Goal: Transaction & Acquisition: Purchase product/service

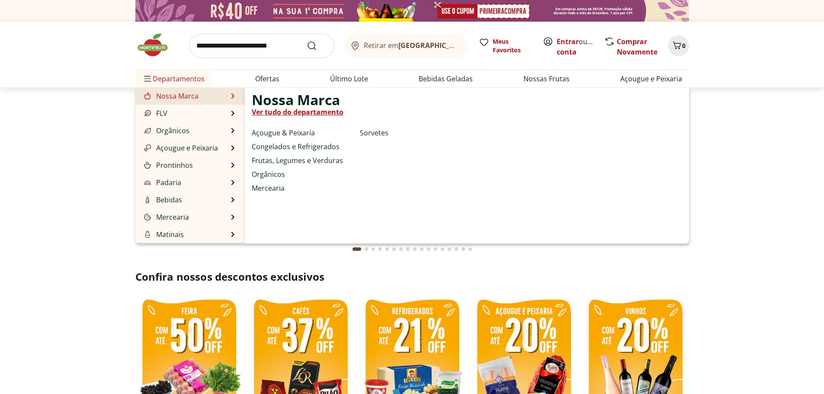
click at [180, 93] on link "Nossa Marca" at bounding box center [170, 96] width 56 height 10
select select "**********"
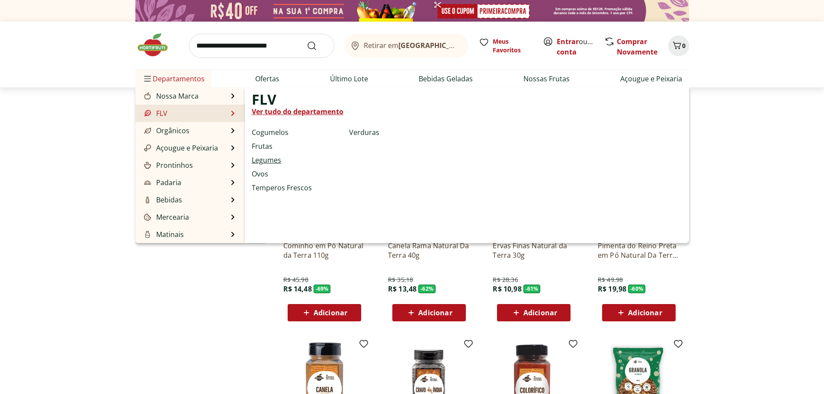
click at [264, 162] on link "Legumes" at bounding box center [266, 160] width 29 height 10
select select "**********"
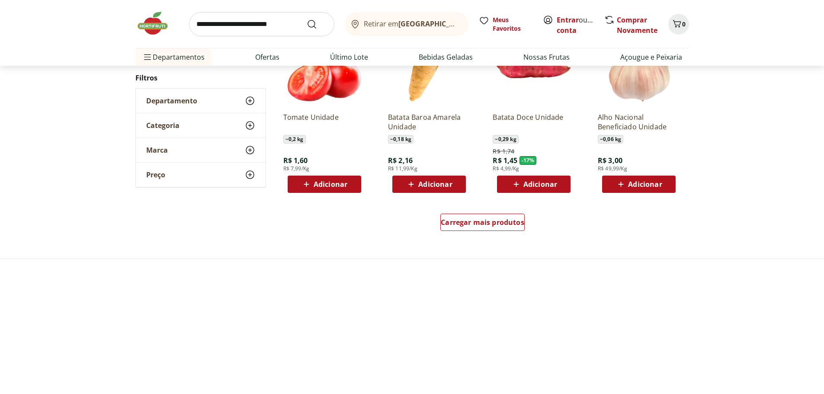
scroll to position [562, 0]
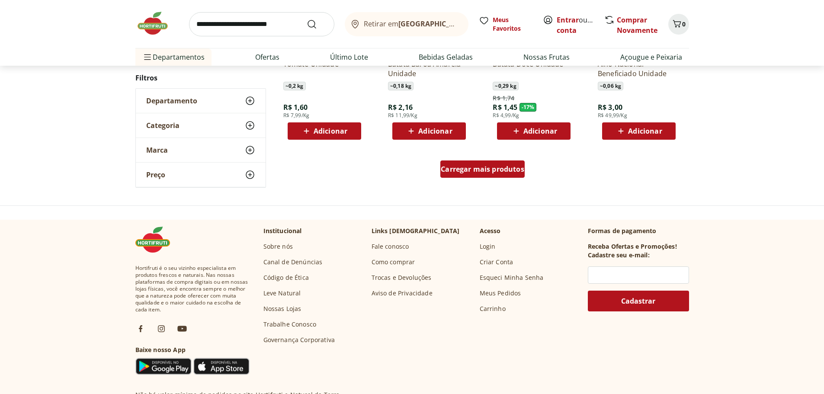
click at [484, 171] on span "Carregar mais produtos" at bounding box center [482, 169] width 83 height 7
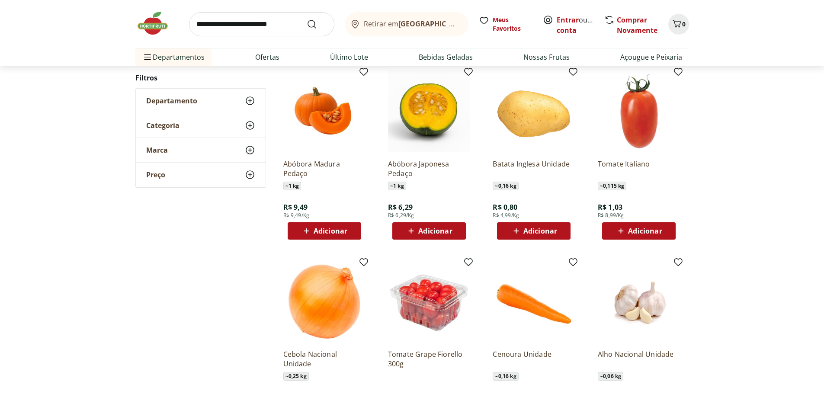
scroll to position [0, 0]
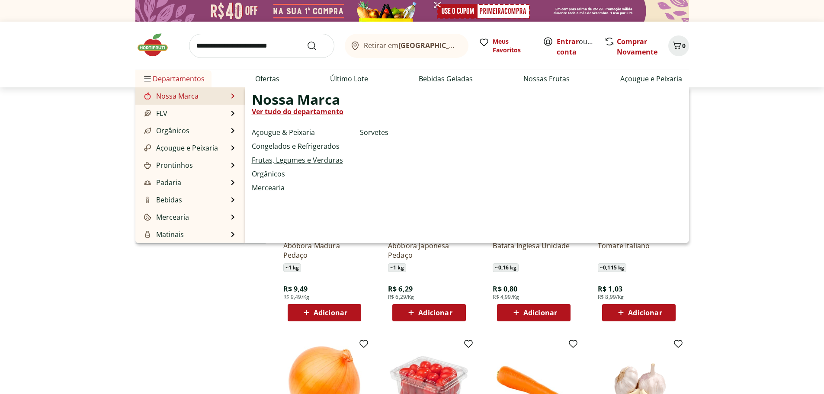
click at [280, 158] on link "Frutas, Legumes e Verduras" at bounding box center [297, 160] width 91 height 10
select select "**********"
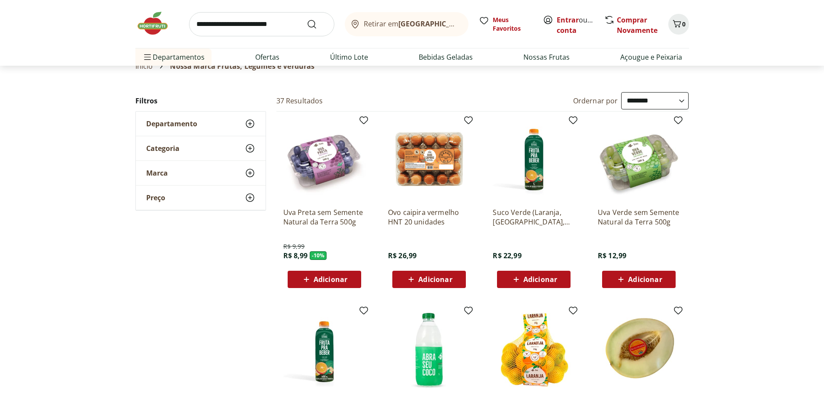
scroll to position [43, 0]
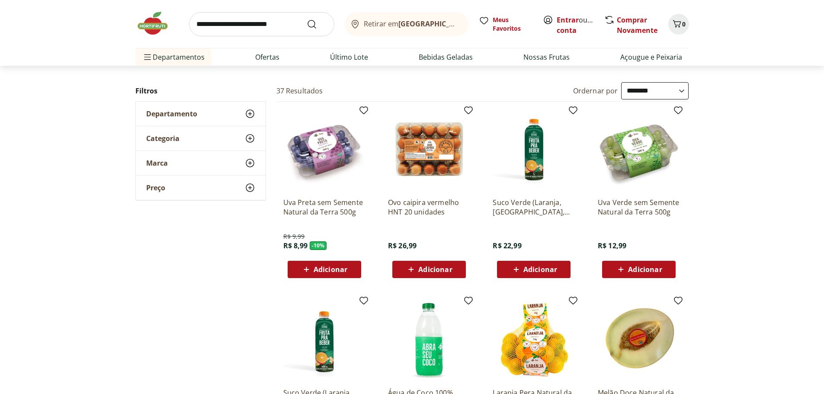
click at [431, 269] on span "Adicionar" at bounding box center [435, 269] width 34 height 7
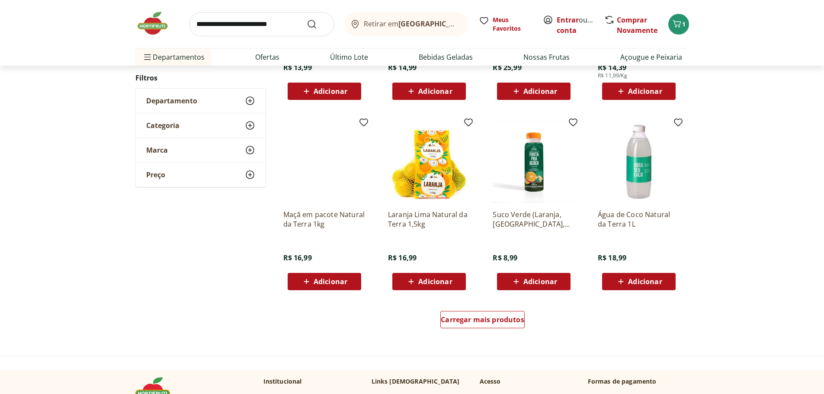
scroll to position [432, 0]
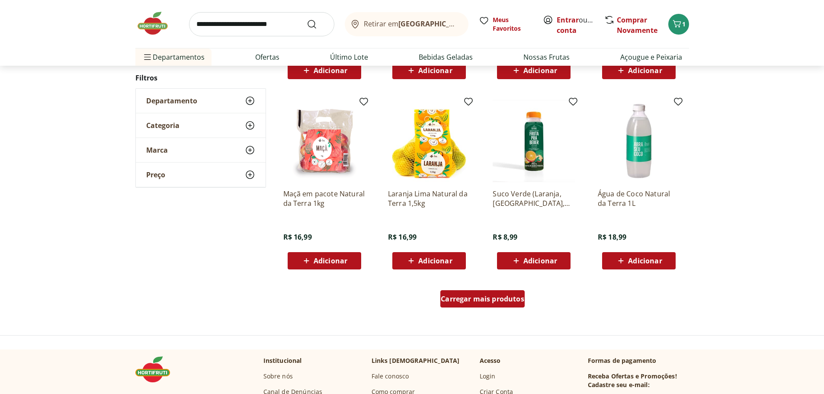
click at [484, 297] on span "Carregar mais produtos" at bounding box center [482, 298] width 83 height 7
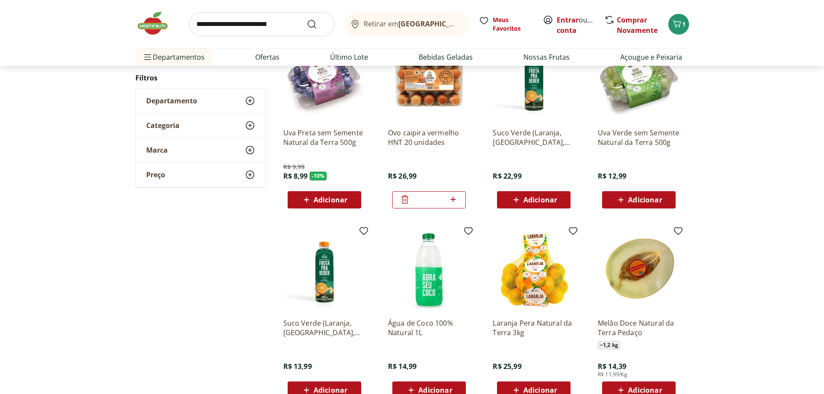
scroll to position [86, 0]
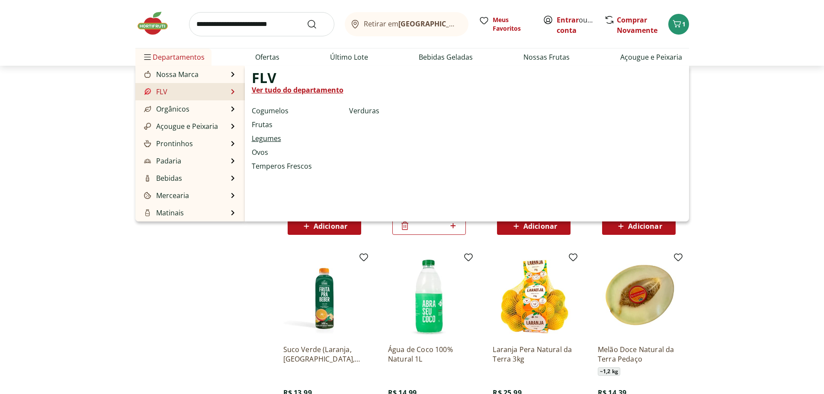
click at [266, 137] on link "Legumes" at bounding box center [266, 138] width 29 height 10
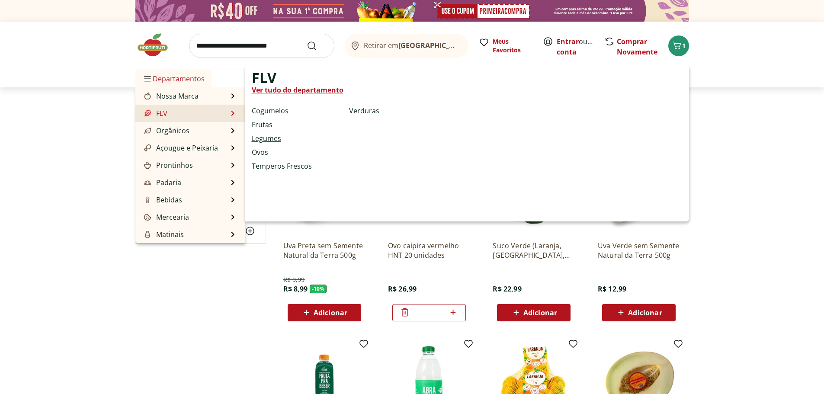
select select "**********"
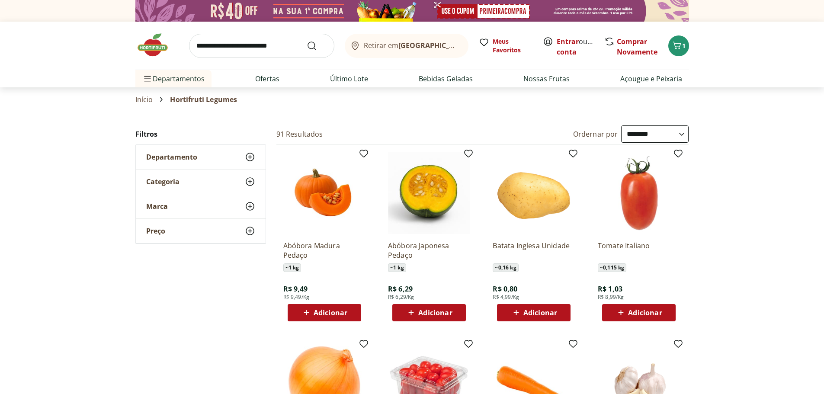
click at [541, 314] on span "Adicionar" at bounding box center [540, 312] width 34 height 7
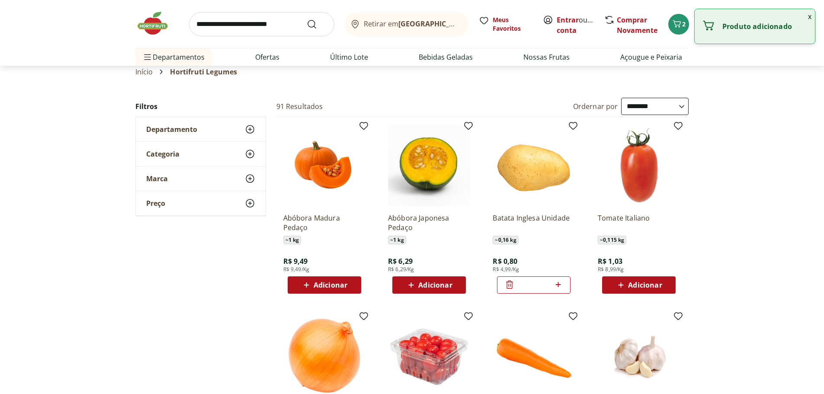
scroll to position [86, 0]
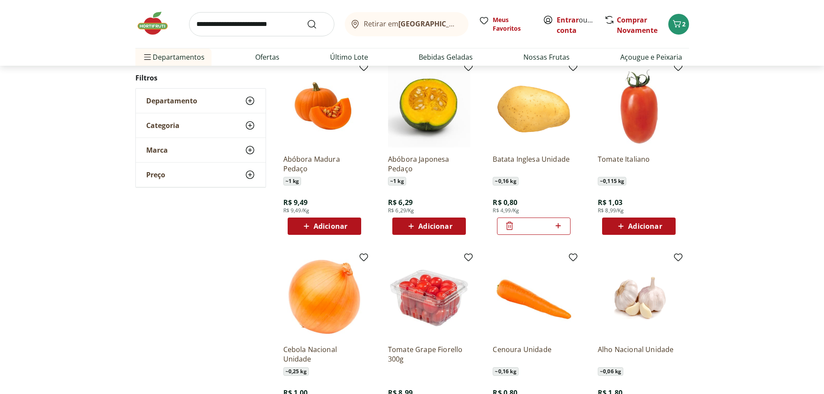
click at [558, 224] on icon at bounding box center [557, 225] width 5 height 5
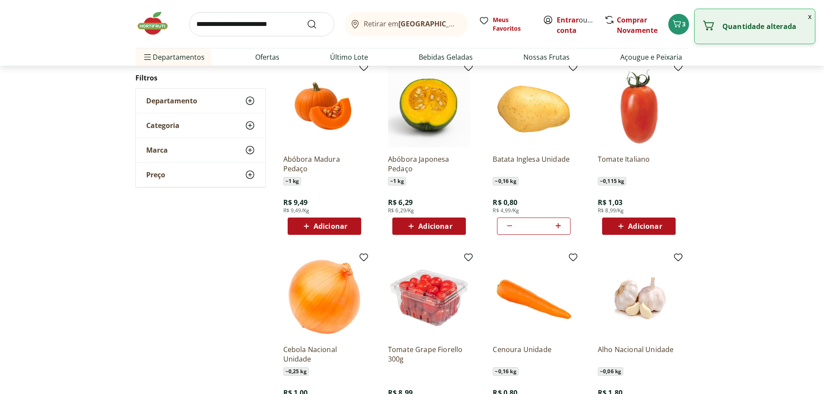
click at [558, 225] on icon at bounding box center [557, 225] width 5 height 5
click at [559, 225] on icon at bounding box center [558, 226] width 11 height 10
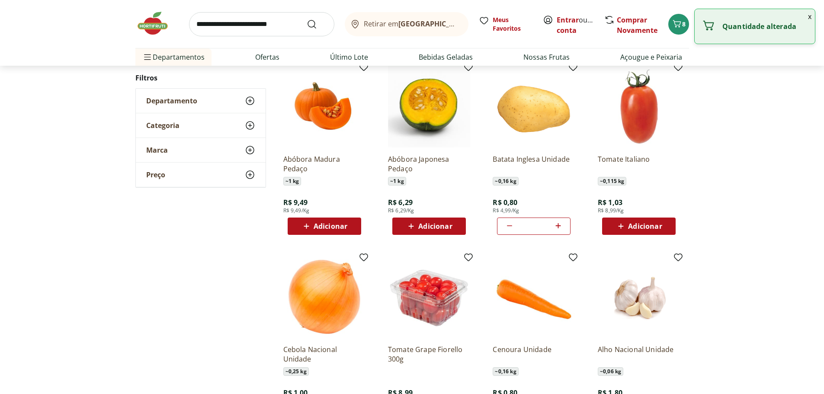
click at [559, 225] on icon at bounding box center [558, 226] width 11 height 10
type input "*"
click at [652, 223] on span "Adicionar" at bounding box center [645, 226] width 34 height 7
click at [663, 224] on icon at bounding box center [662, 226] width 11 height 10
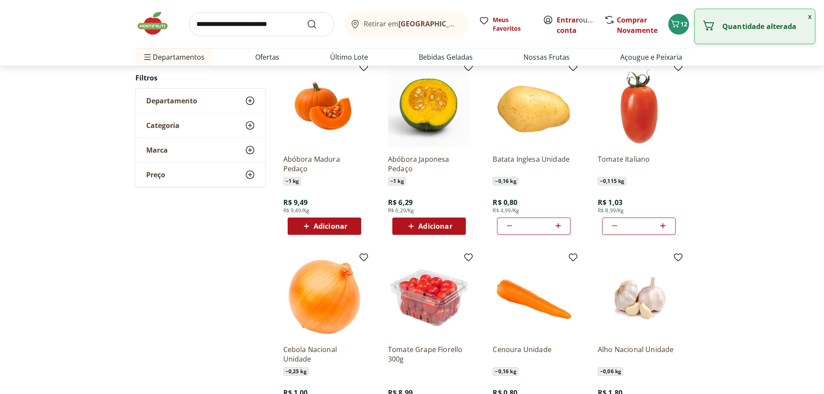
click at [663, 224] on icon at bounding box center [662, 226] width 11 height 10
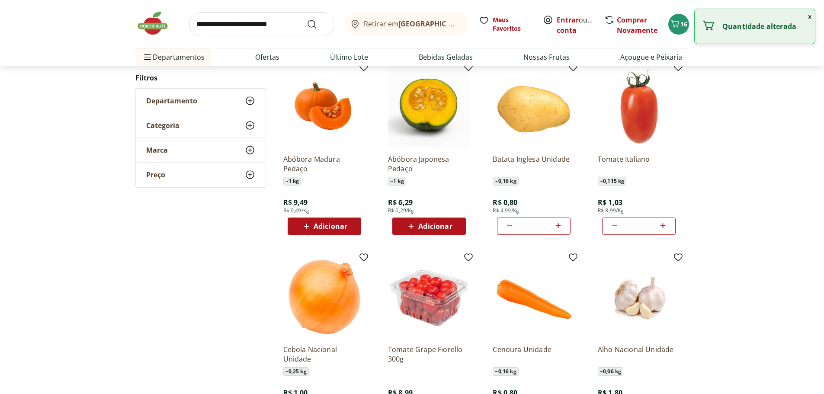
type input "*"
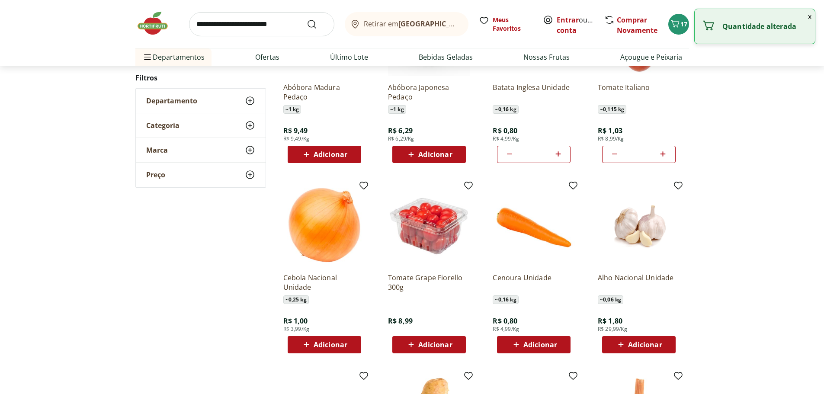
scroll to position [216, 0]
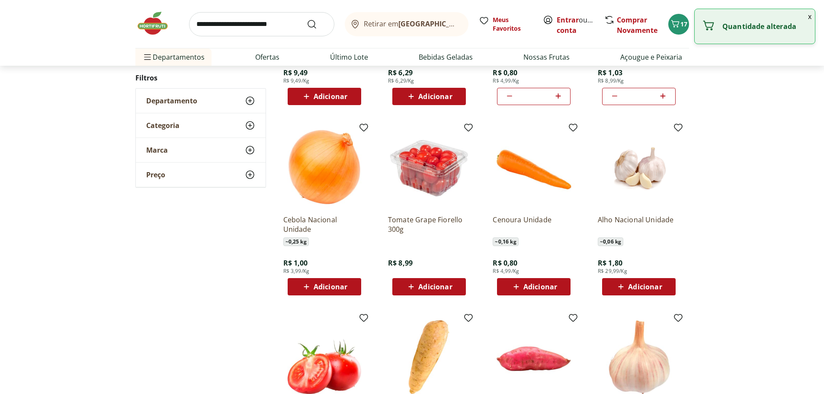
click at [544, 288] on span "Adicionar" at bounding box center [540, 286] width 34 height 7
click at [559, 284] on icon at bounding box center [558, 286] width 11 height 10
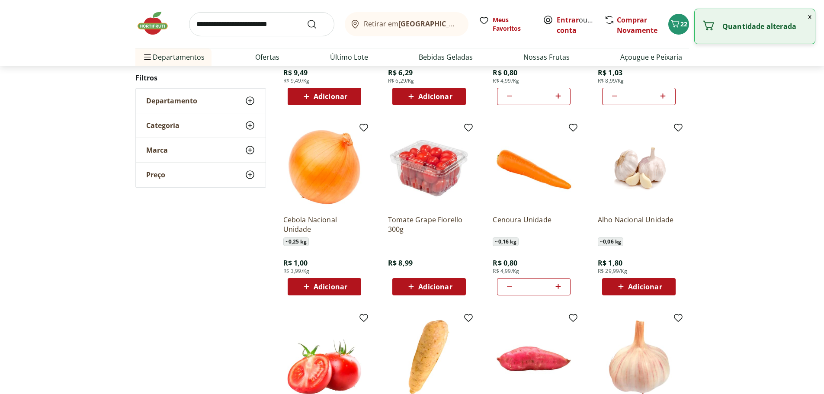
click at [511, 285] on icon at bounding box center [509, 286] width 10 height 10
type input "*"
click at [327, 283] on span "Adicionar" at bounding box center [331, 286] width 34 height 7
click at [348, 284] on icon at bounding box center [348, 286] width 5 height 5
click at [348, 284] on icon at bounding box center [348, 286] width 11 height 10
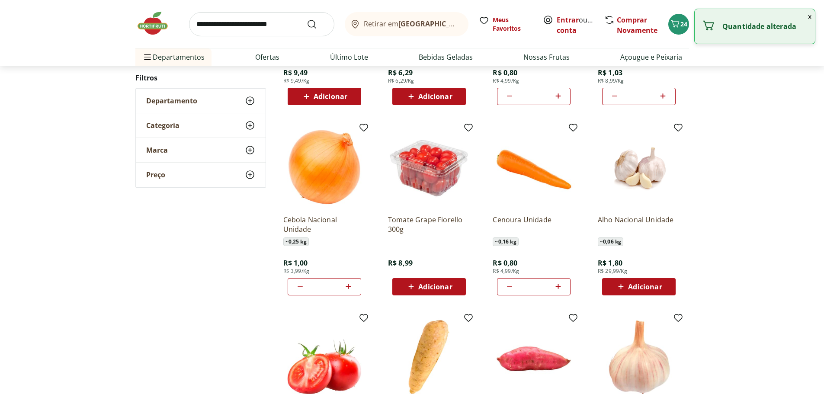
click at [347, 284] on icon at bounding box center [348, 286] width 11 height 10
click at [347, 285] on icon at bounding box center [348, 286] width 11 height 10
click at [347, 284] on icon at bounding box center [348, 286] width 11 height 10
type input "*"
click at [642, 285] on span "Adicionar" at bounding box center [645, 286] width 34 height 7
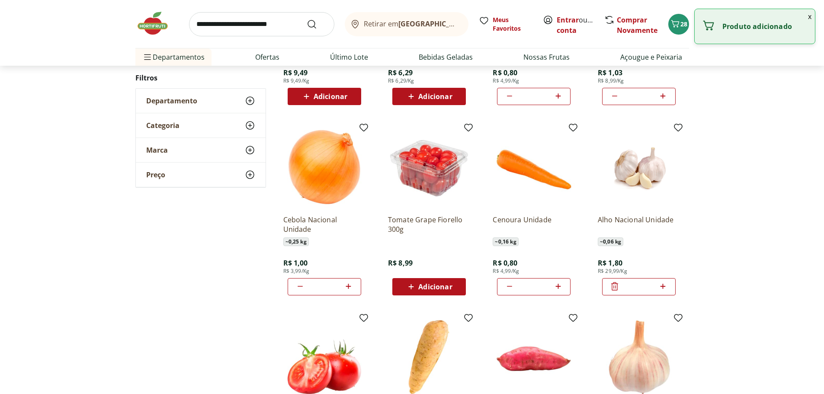
click at [663, 285] on icon at bounding box center [662, 286] width 11 height 10
click at [662, 285] on icon at bounding box center [662, 286] width 11 height 10
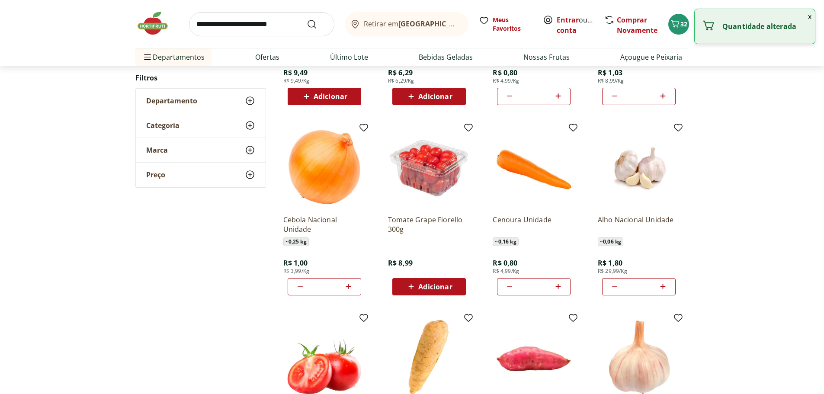
type input "*"
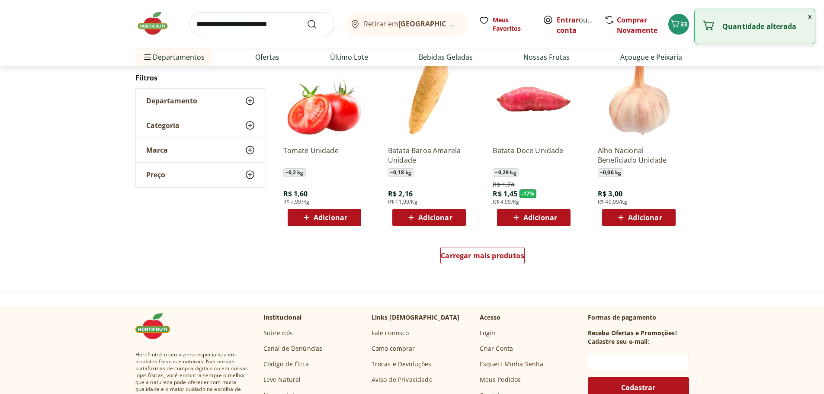
scroll to position [432, 0]
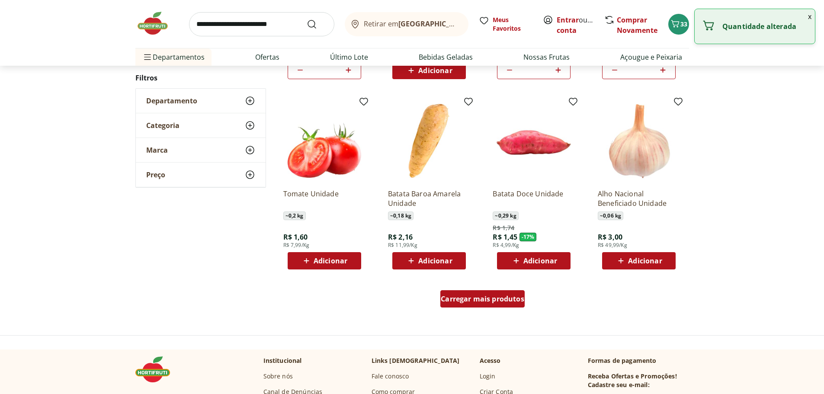
click at [480, 296] on span "Carregar mais produtos" at bounding box center [482, 298] width 83 height 7
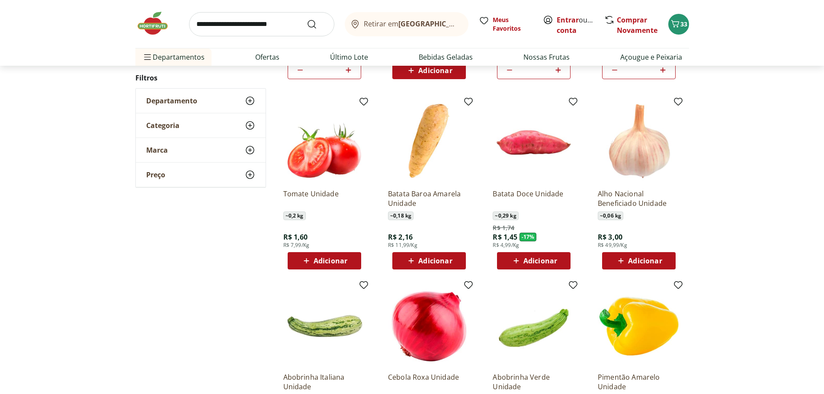
scroll to position [476, 0]
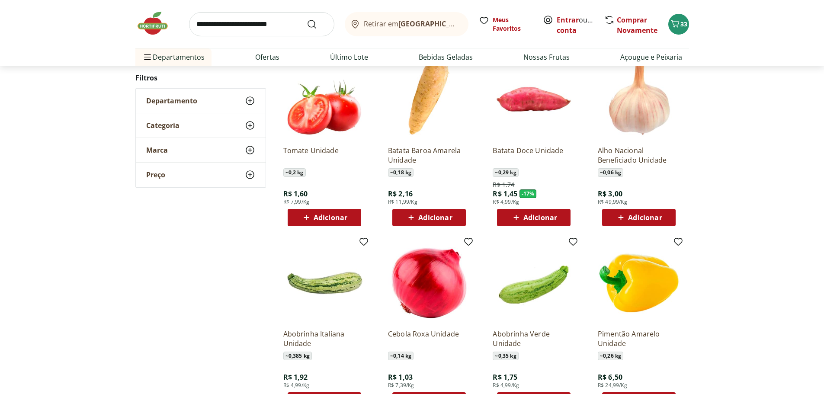
click at [536, 218] on span "Adicionar" at bounding box center [540, 217] width 34 height 7
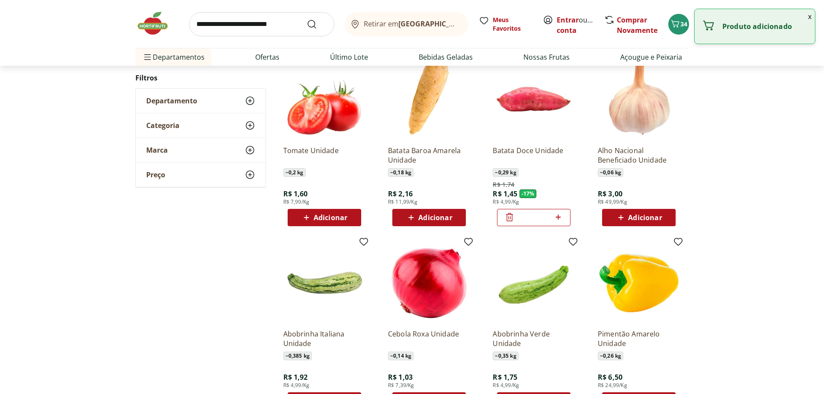
click at [557, 215] on icon at bounding box center [558, 217] width 11 height 10
type input "*"
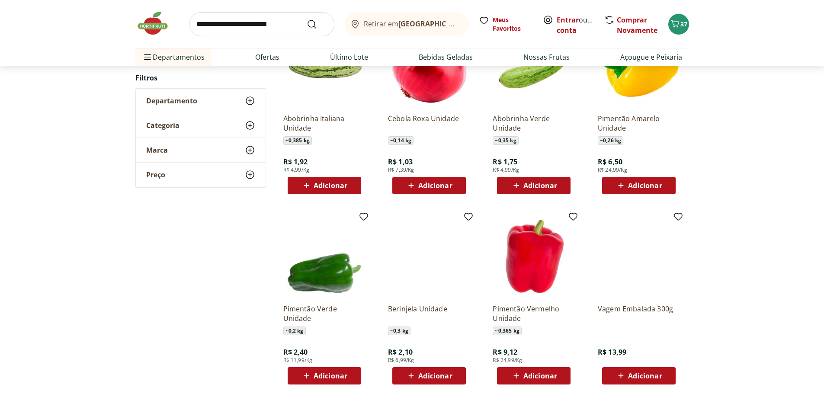
scroll to position [649, 0]
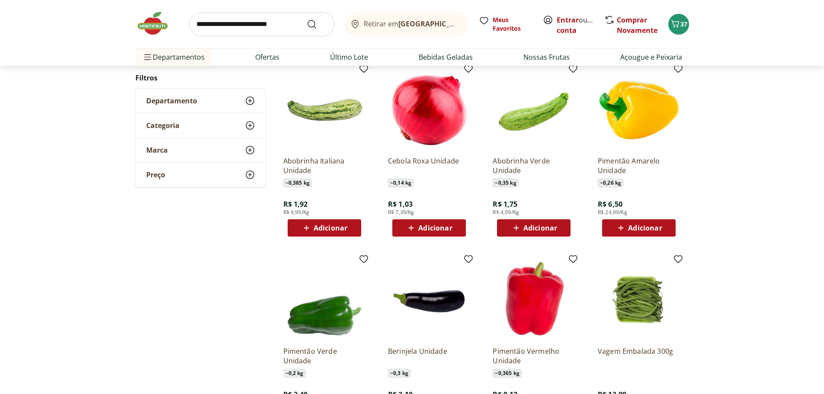
click at [534, 226] on span "Adicionar" at bounding box center [540, 227] width 34 height 7
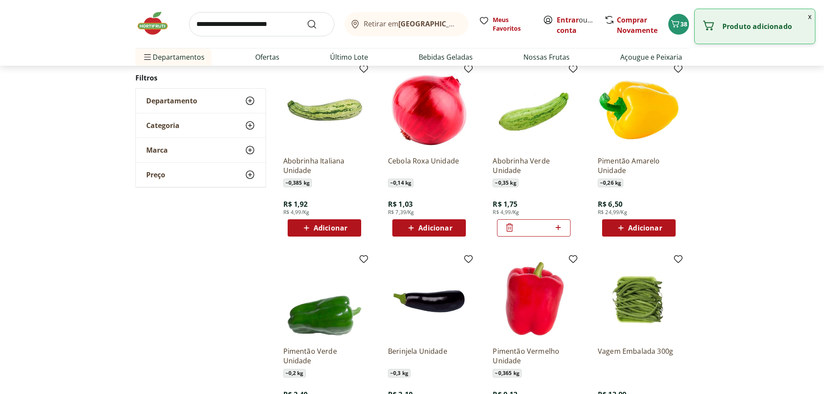
click at [559, 227] on icon at bounding box center [557, 227] width 5 height 5
type input "*"
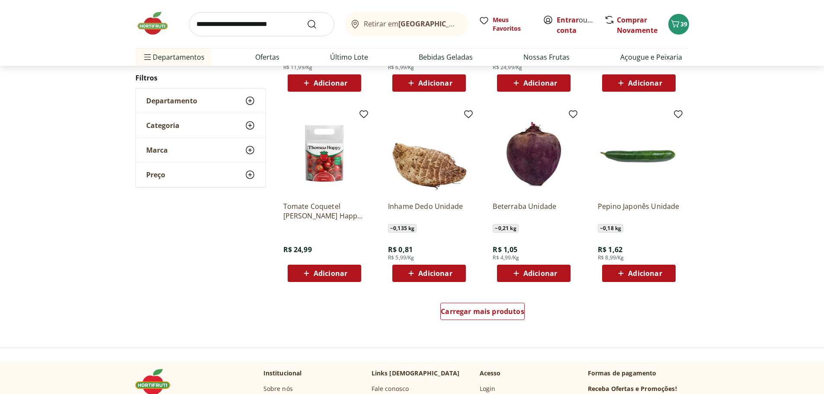
scroll to position [1038, 0]
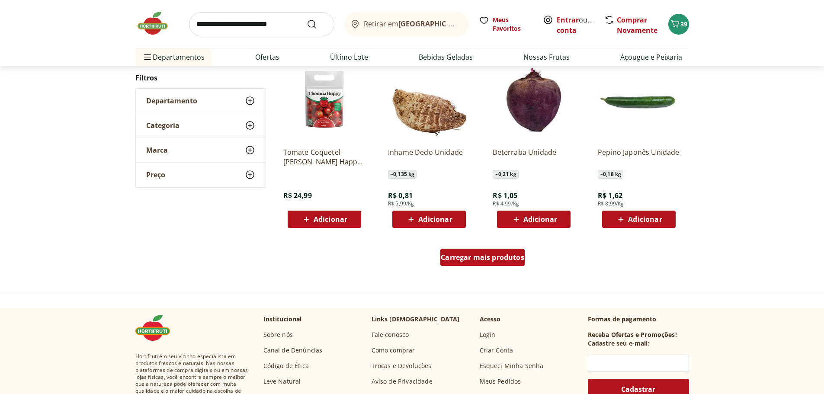
click at [486, 256] on span "Carregar mais produtos" at bounding box center [482, 257] width 83 height 7
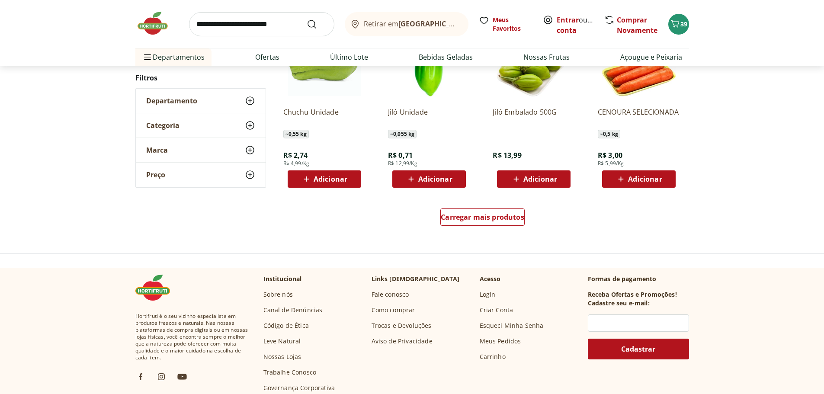
scroll to position [1643, 0]
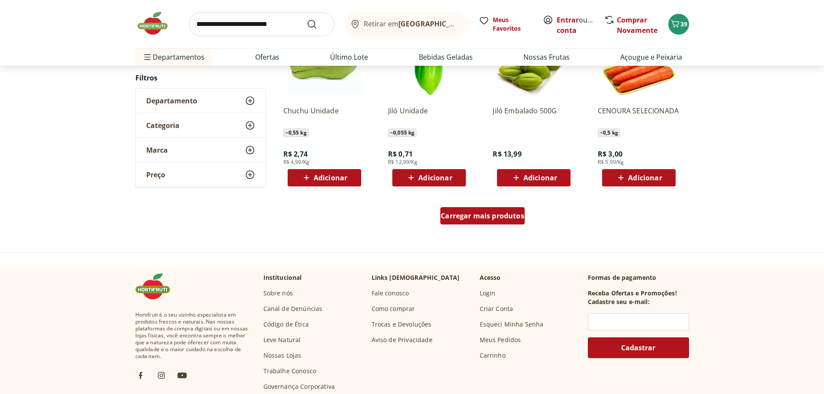
click at [482, 216] on span "Carregar mais produtos" at bounding box center [482, 215] width 83 height 7
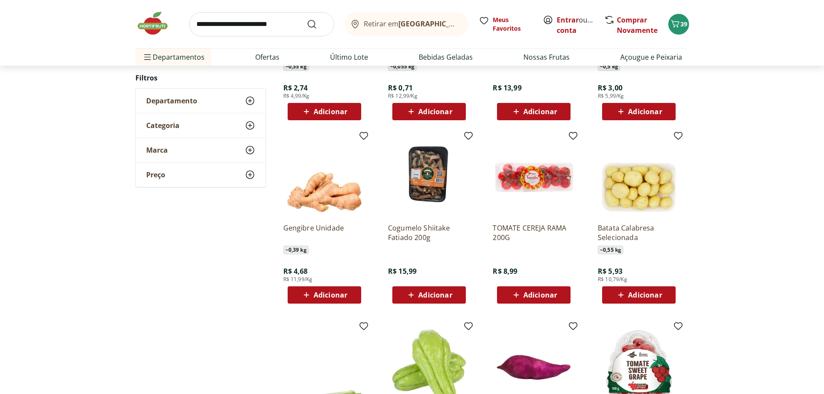
scroll to position [1730, 0]
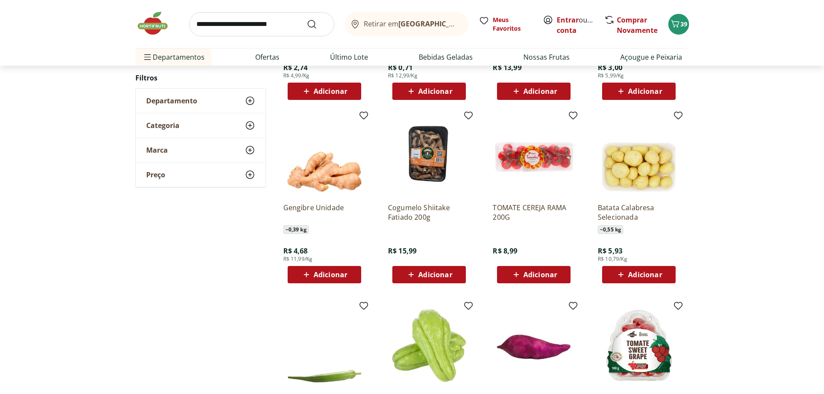
drag, startPoint x: 635, startPoint y: 274, endPoint x: 699, endPoint y: 259, distance: 65.1
click at [636, 274] on span "Adicionar" at bounding box center [645, 274] width 34 height 7
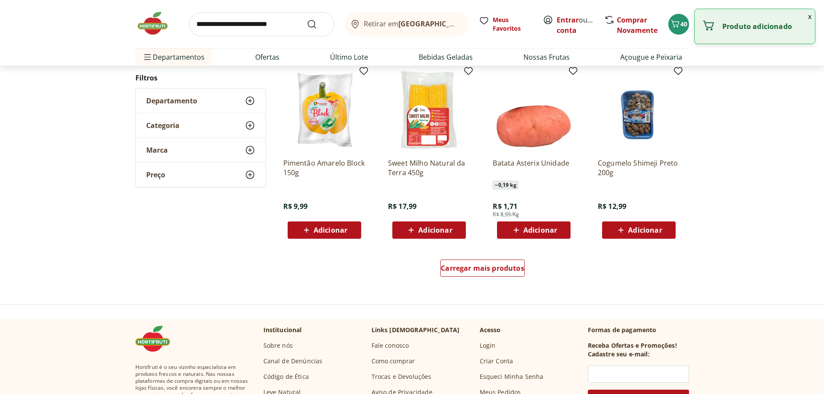
scroll to position [2162, 0]
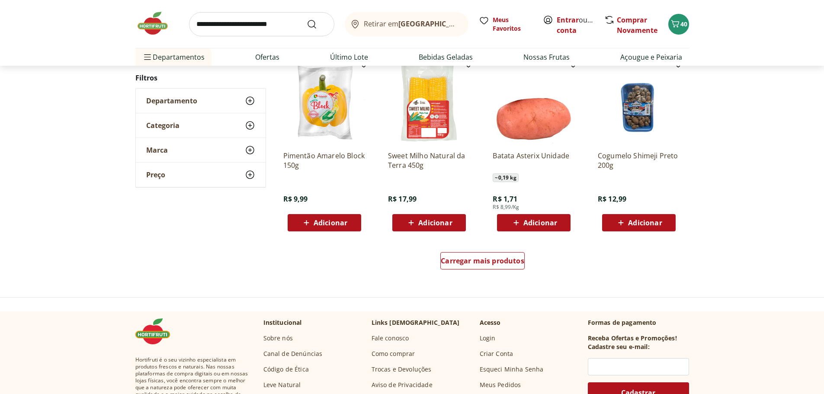
click at [537, 221] on span "Adicionar" at bounding box center [540, 222] width 34 height 7
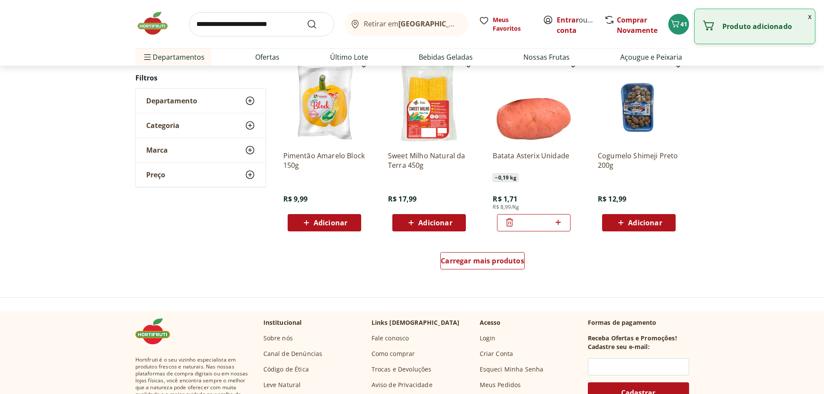
click at [558, 222] on icon at bounding box center [557, 222] width 5 height 5
click at [557, 224] on icon at bounding box center [558, 222] width 11 height 10
click at [556, 223] on icon at bounding box center [558, 222] width 11 height 10
type input "*"
click at [486, 254] on div "Carregar mais produtos" at bounding box center [482, 260] width 84 height 17
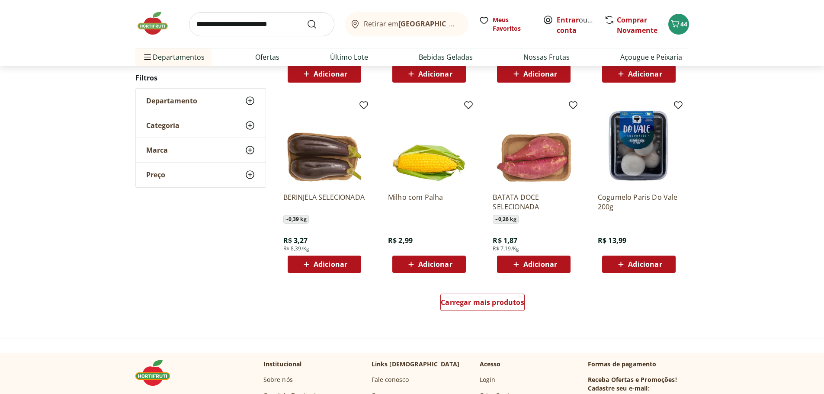
scroll to position [2724, 0]
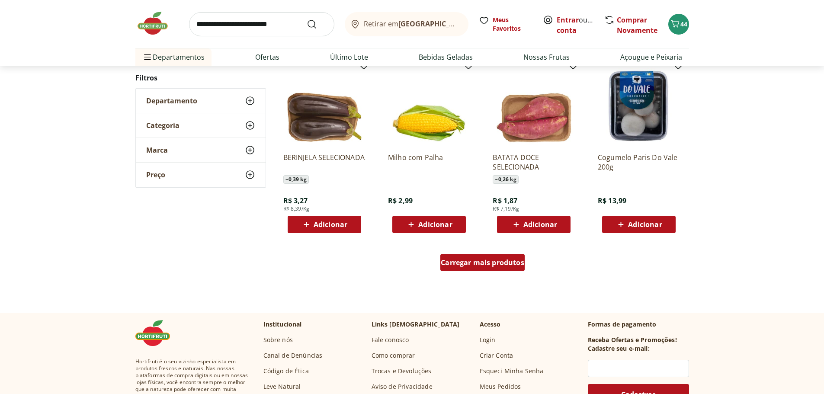
click at [493, 262] on span "Carregar mais produtos" at bounding box center [482, 262] width 83 height 7
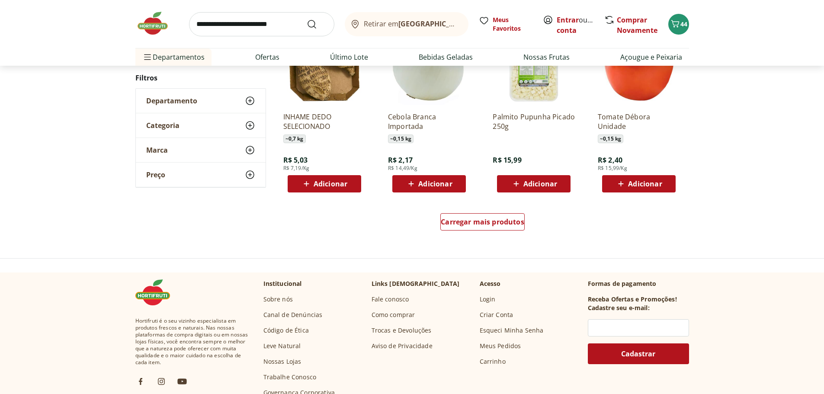
scroll to position [3330, 0]
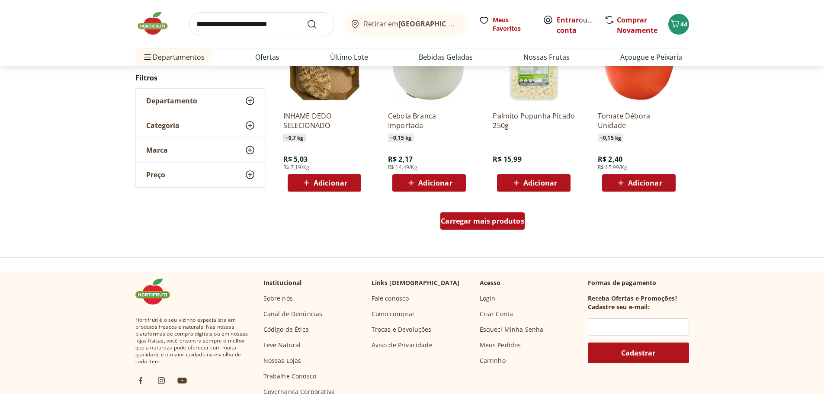
click at [477, 221] on span "Carregar mais produtos" at bounding box center [482, 221] width 83 height 7
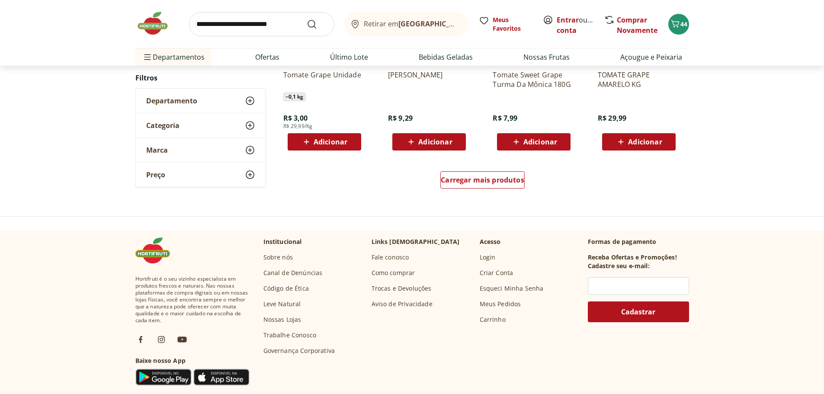
scroll to position [3935, 0]
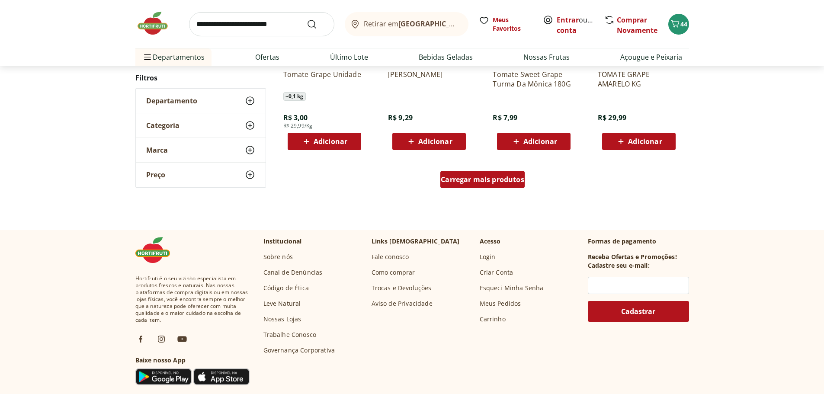
click at [483, 183] on span "Carregar mais produtos" at bounding box center [482, 179] width 83 height 7
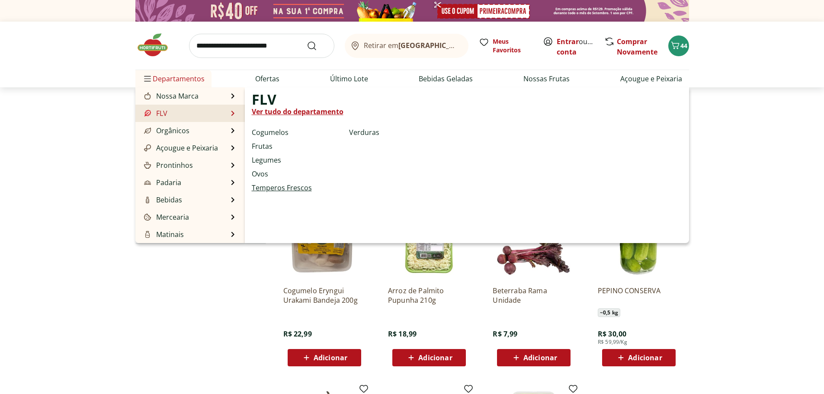
click at [277, 186] on link "Temperos Frescos" at bounding box center [282, 187] width 60 height 10
select select "**********"
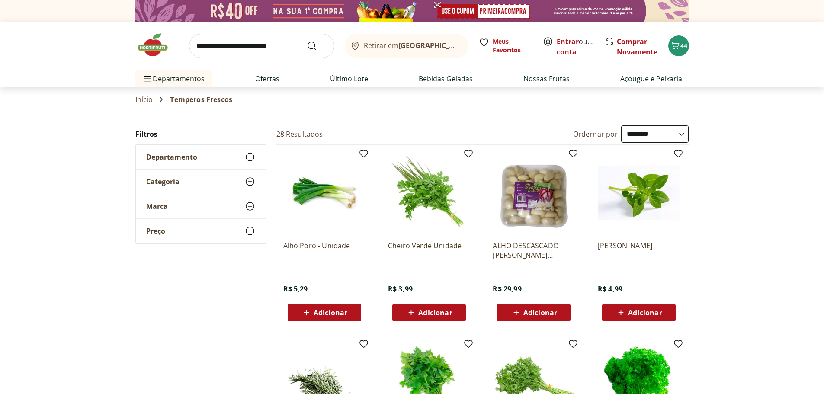
click at [432, 311] on span "Adicionar" at bounding box center [435, 312] width 34 height 7
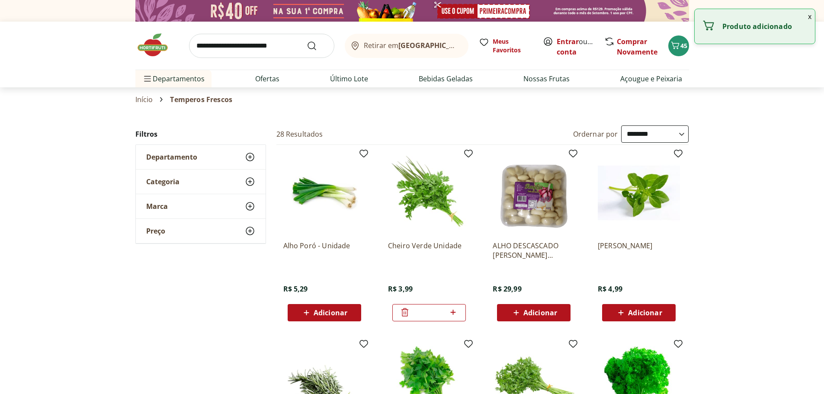
drag, startPoint x: 318, startPoint y: 308, endPoint x: 406, endPoint y: 320, distance: 89.5
click at [318, 309] on span "Adicionar" at bounding box center [331, 312] width 34 height 7
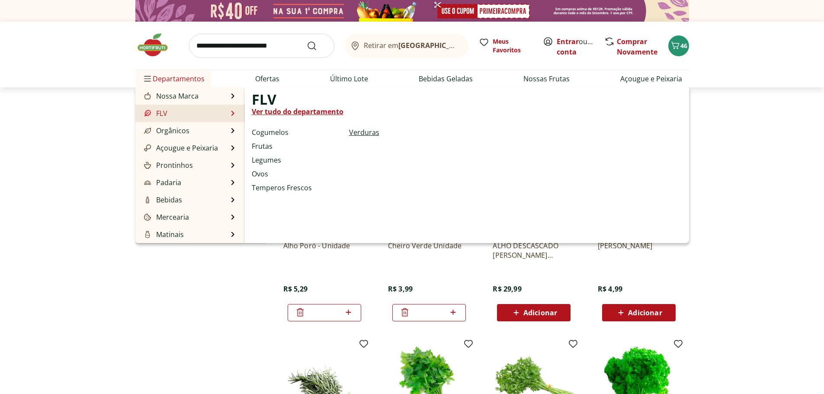
click at [358, 131] on link "Verduras" at bounding box center [364, 132] width 30 height 10
select select "**********"
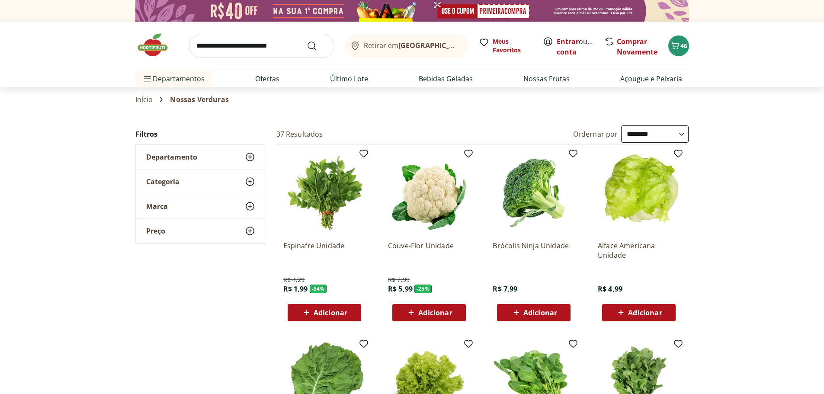
click at [428, 313] on span "Adicionar" at bounding box center [435, 312] width 34 height 7
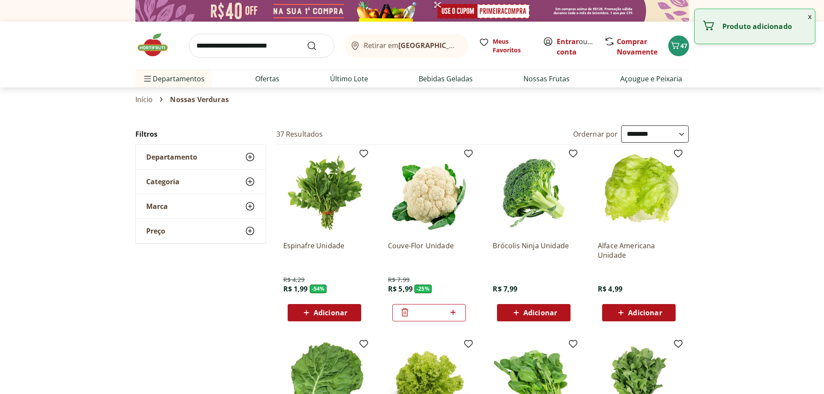
click at [547, 312] on span "Adicionar" at bounding box center [540, 312] width 34 height 7
click at [331, 310] on span "Adicionar" at bounding box center [331, 312] width 34 height 7
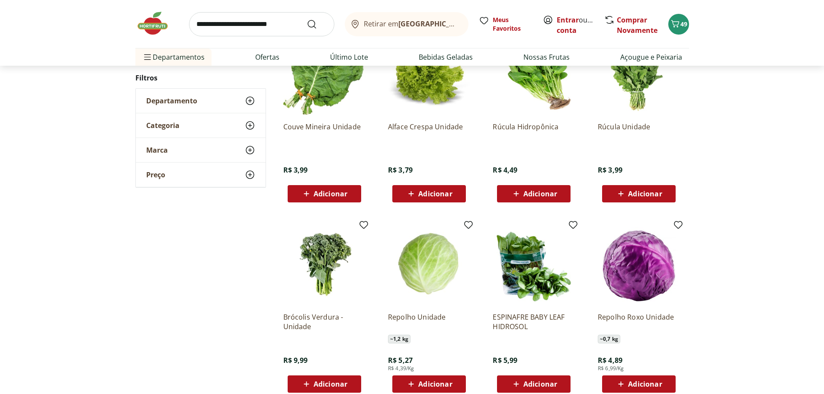
scroll to position [389, 0]
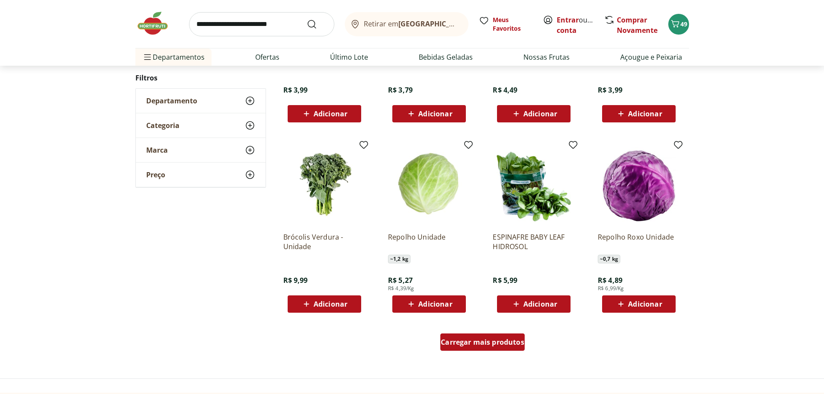
click at [484, 339] on span "Carregar mais produtos" at bounding box center [482, 342] width 83 height 7
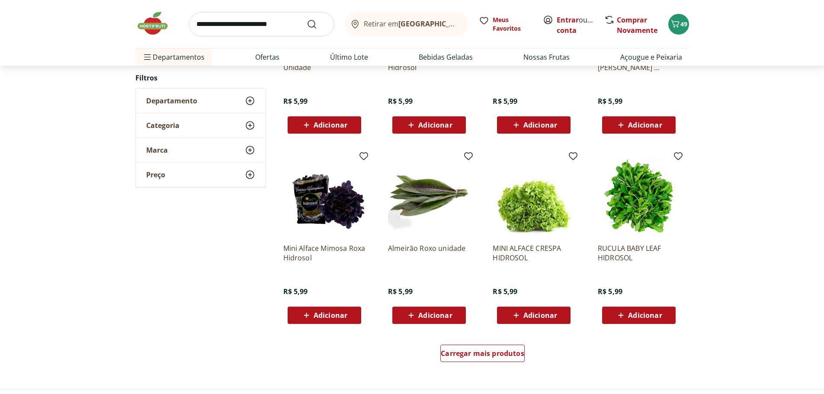
scroll to position [951, 0]
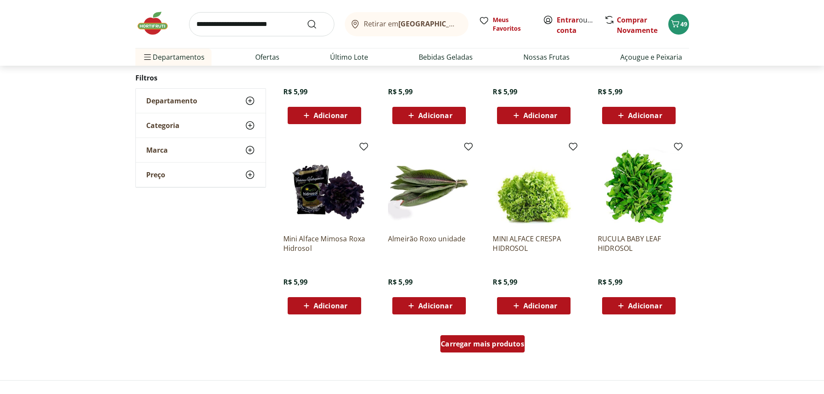
click at [485, 340] on span "Carregar mais produtos" at bounding box center [482, 343] width 83 height 7
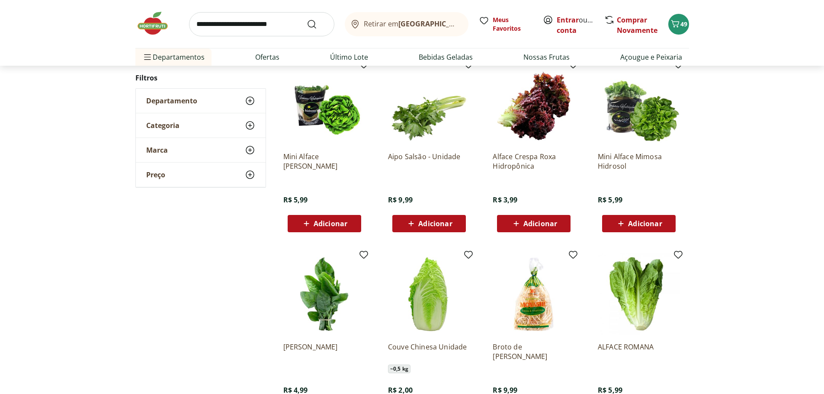
scroll to position [1254, 0]
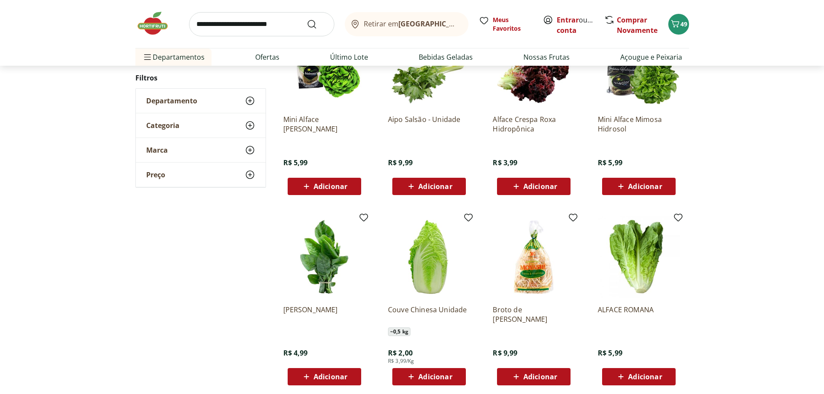
click at [432, 183] on span "Adicionar" at bounding box center [435, 186] width 34 height 7
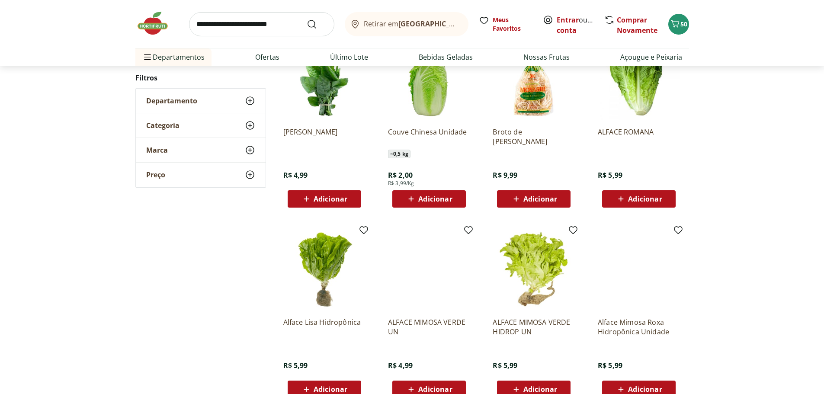
scroll to position [1427, 0]
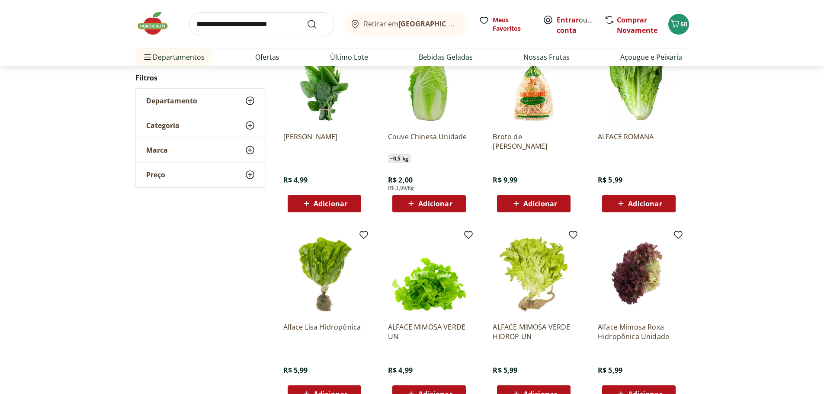
click at [333, 205] on span "Adicionar" at bounding box center [331, 203] width 34 height 7
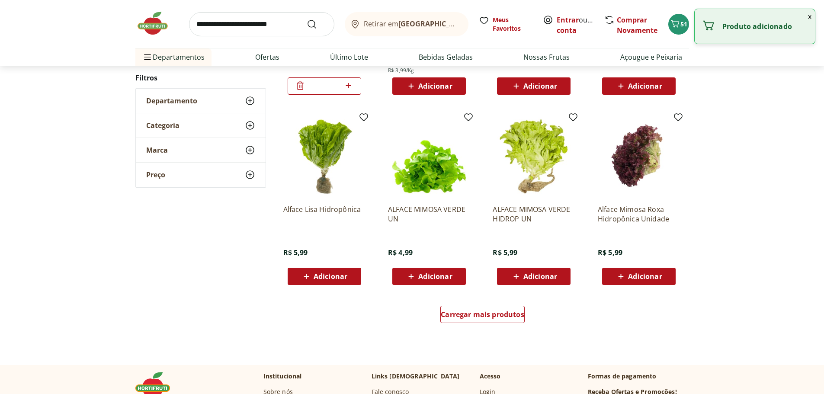
scroll to position [1557, 0]
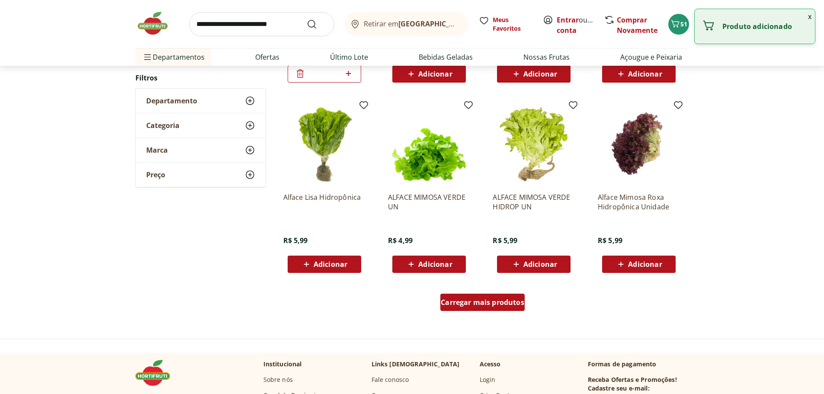
click at [484, 299] on span "Carregar mais produtos" at bounding box center [482, 302] width 83 height 7
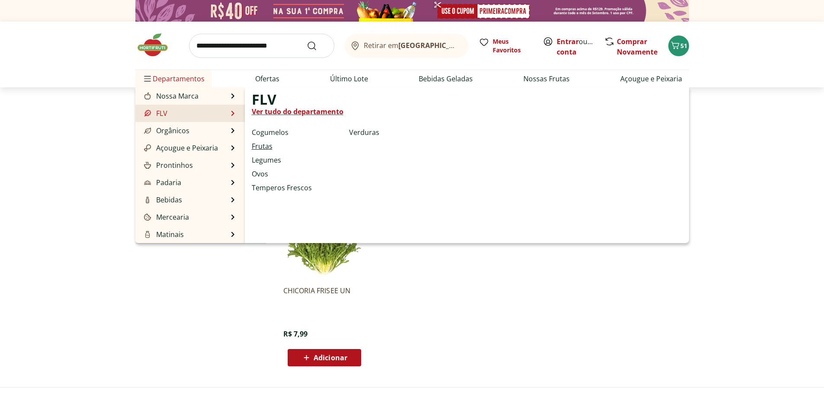
click at [266, 146] on link "Frutas" at bounding box center [262, 146] width 21 height 10
select select "**********"
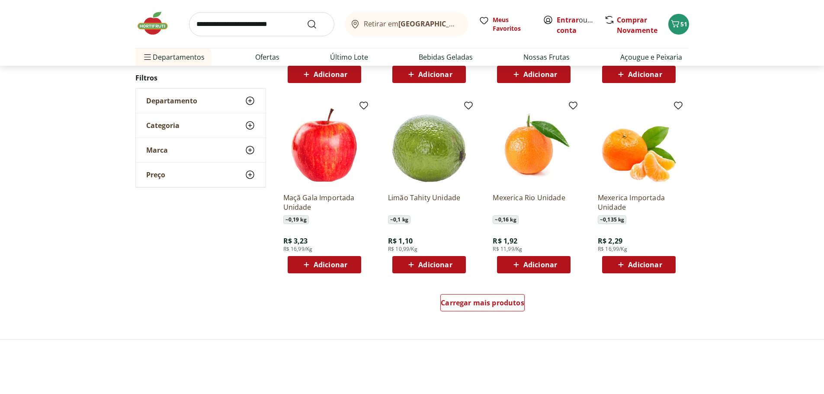
scroll to position [432, 0]
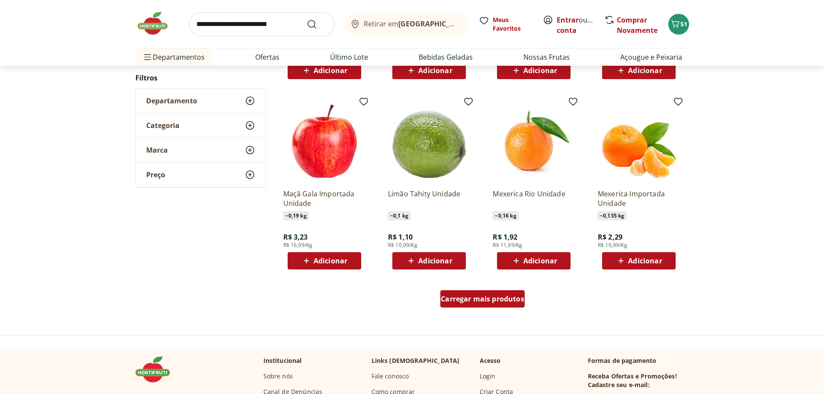
click at [484, 298] on span "Carregar mais produtos" at bounding box center [482, 298] width 83 height 7
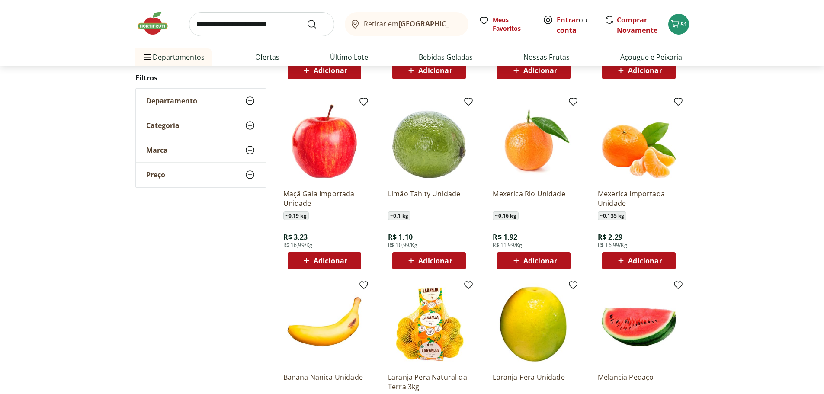
click at [423, 262] on span "Adicionar" at bounding box center [435, 260] width 34 height 7
click at [453, 259] on icon at bounding box center [453, 260] width 5 height 5
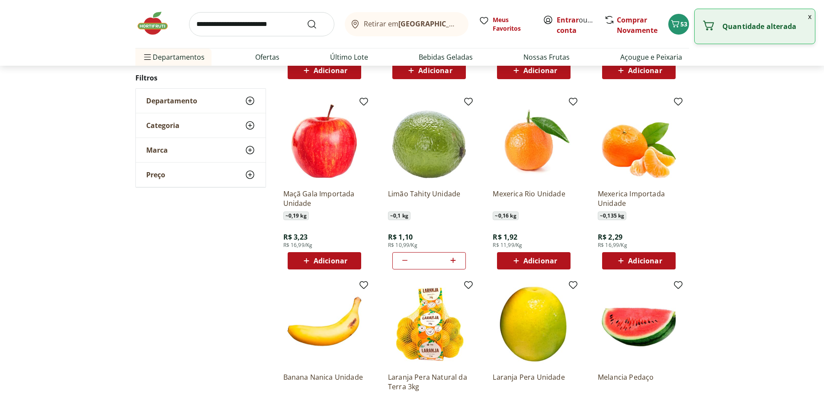
click at [453, 259] on icon at bounding box center [453, 260] width 5 height 5
type input "*"
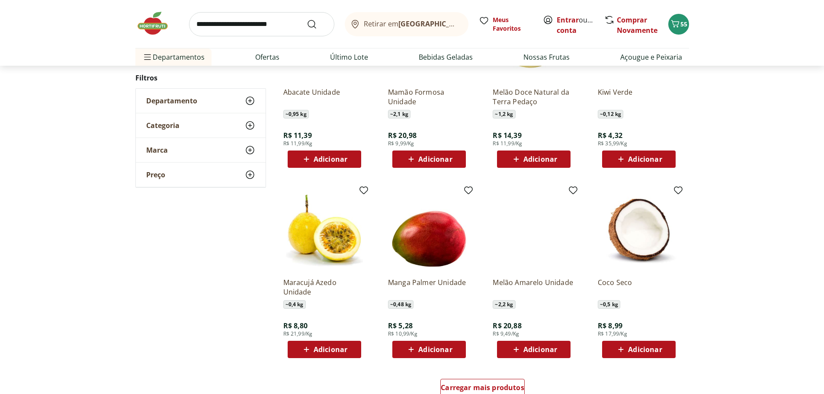
scroll to position [908, 0]
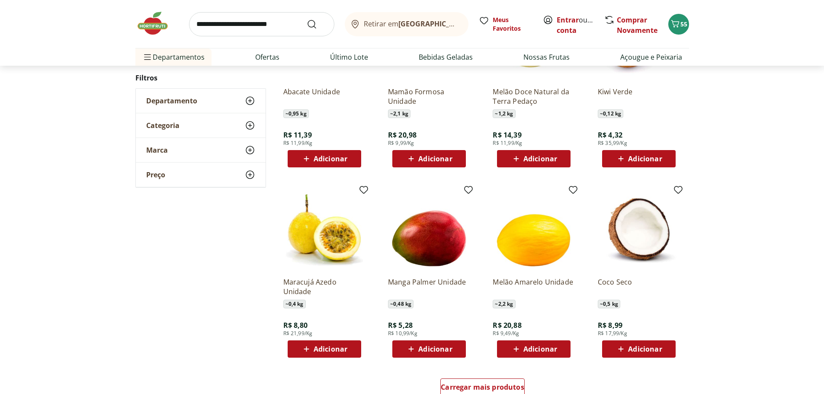
click at [429, 348] on span "Adicionar" at bounding box center [435, 348] width 34 height 7
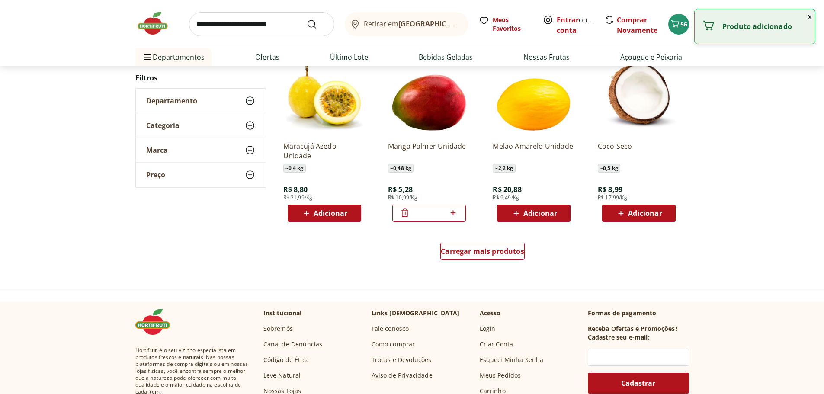
scroll to position [1081, 0]
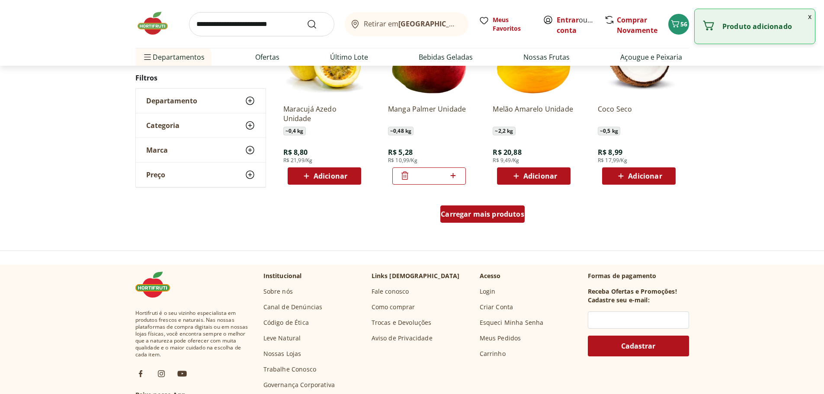
click at [486, 215] on span "Carregar mais produtos" at bounding box center [482, 214] width 83 height 7
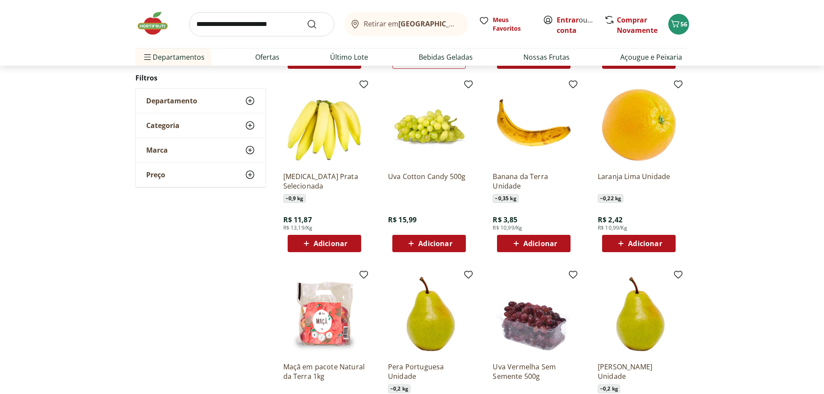
scroll to position [1211, 0]
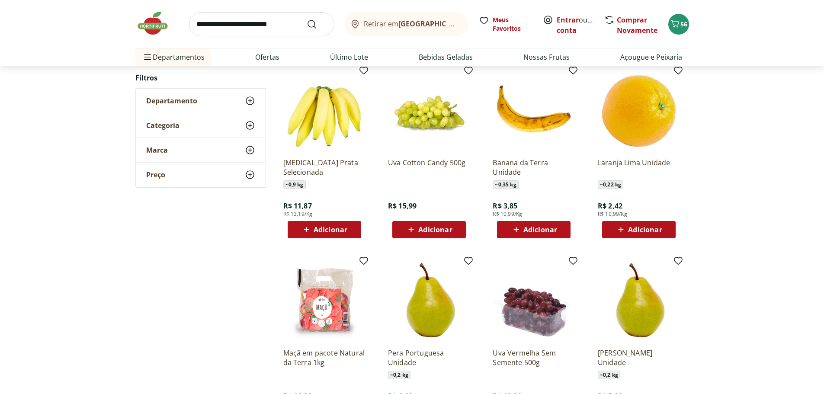
click at [332, 228] on span "Adicionar" at bounding box center [331, 229] width 34 height 7
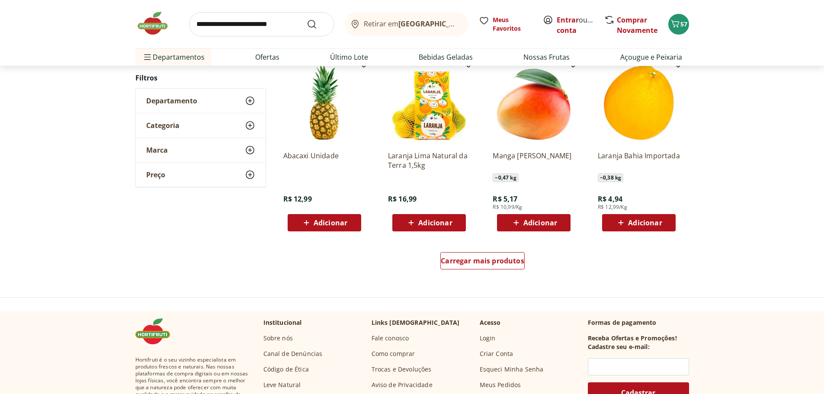
scroll to position [1600, 0]
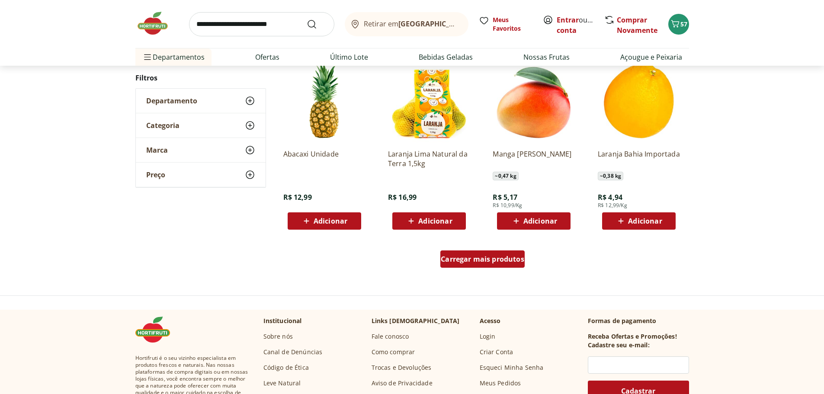
click at [480, 258] on span "Carregar mais produtos" at bounding box center [482, 259] width 83 height 7
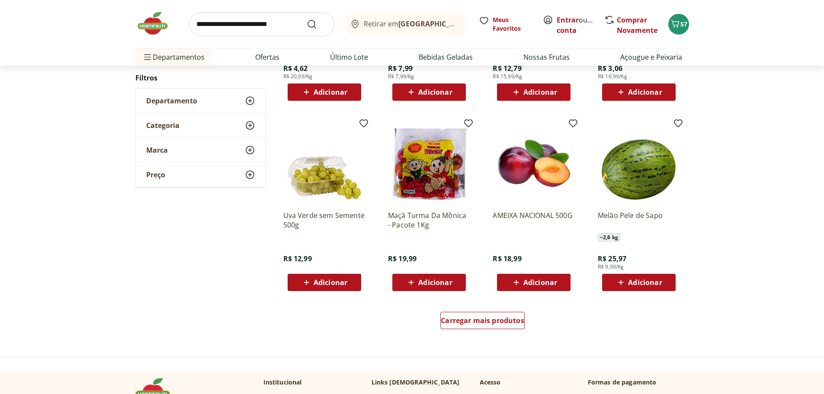
scroll to position [2162, 0]
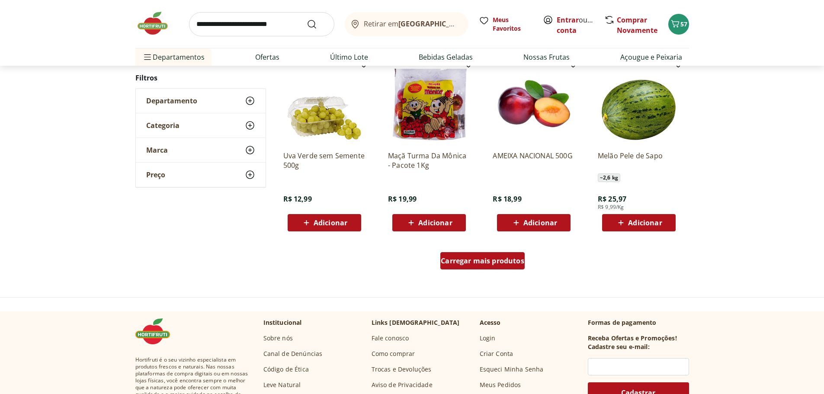
click at [486, 259] on span "Carregar mais produtos" at bounding box center [482, 260] width 83 height 7
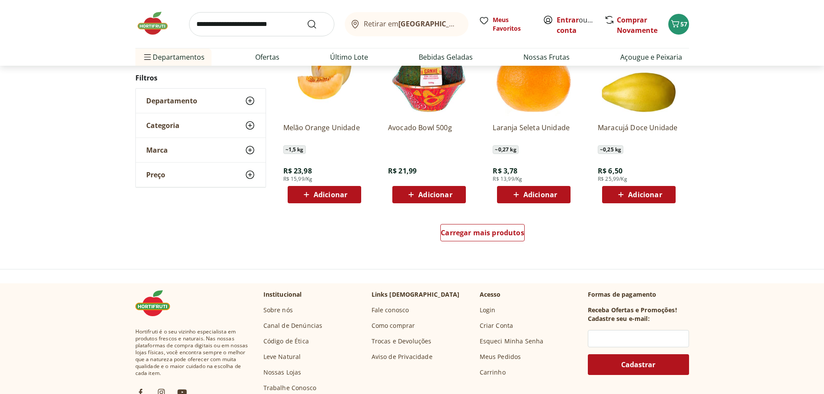
scroll to position [2811, 0]
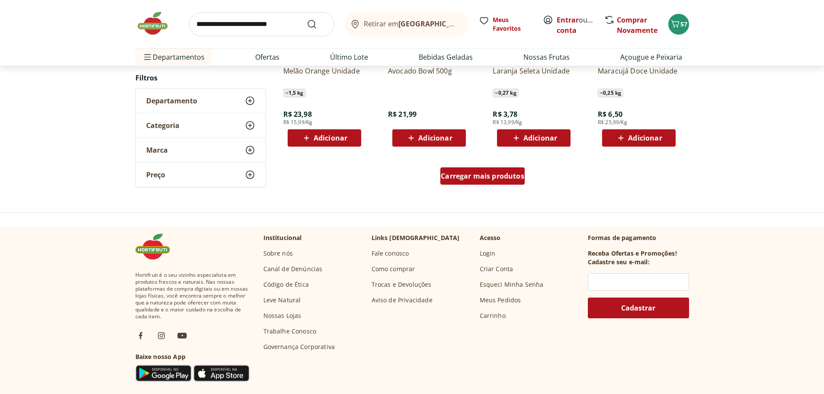
click at [500, 176] on span "Carregar mais produtos" at bounding box center [482, 176] width 83 height 7
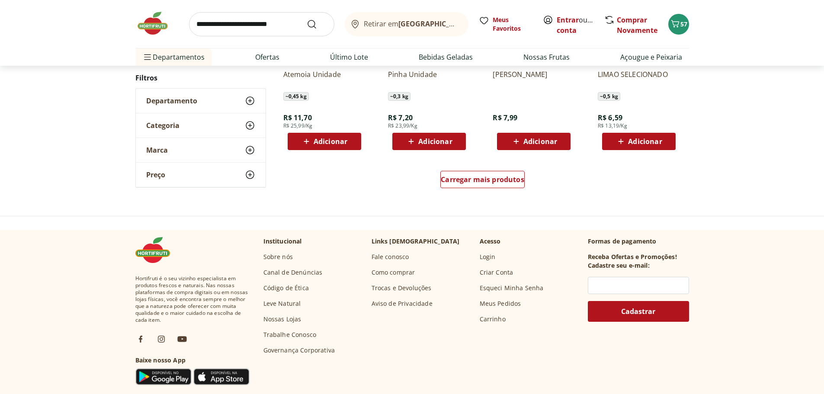
scroll to position [3373, 0]
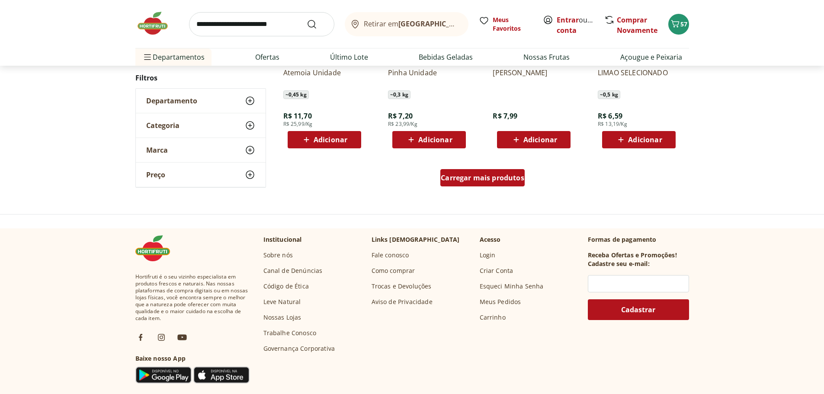
click at [487, 181] on span "Carregar mais produtos" at bounding box center [482, 177] width 83 height 7
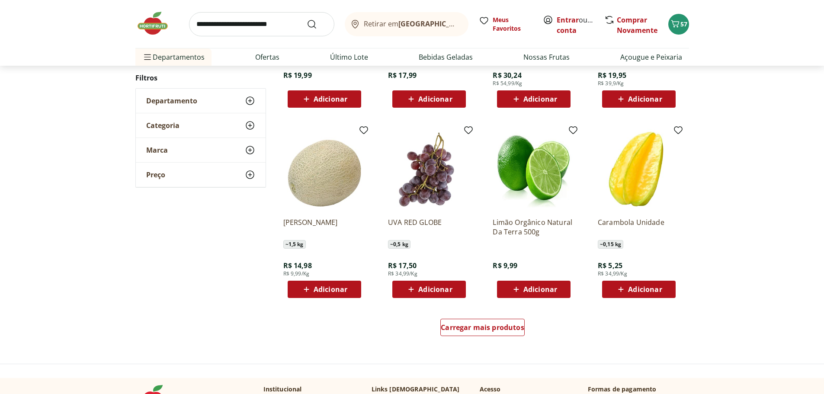
scroll to position [3935, 0]
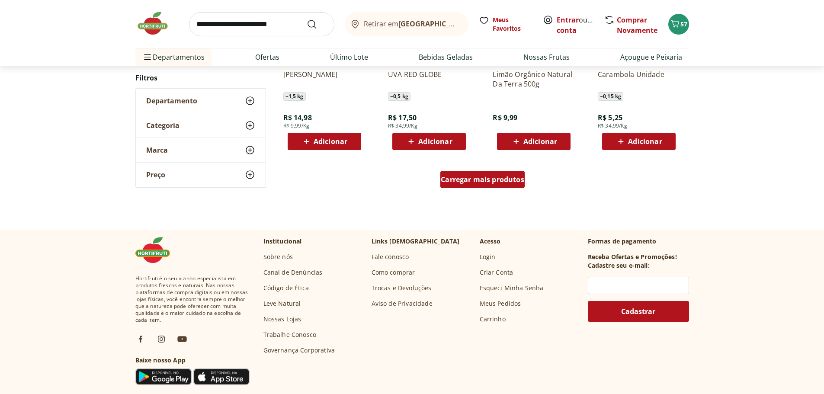
click at [483, 177] on span "Carregar mais produtos" at bounding box center [482, 179] width 83 height 7
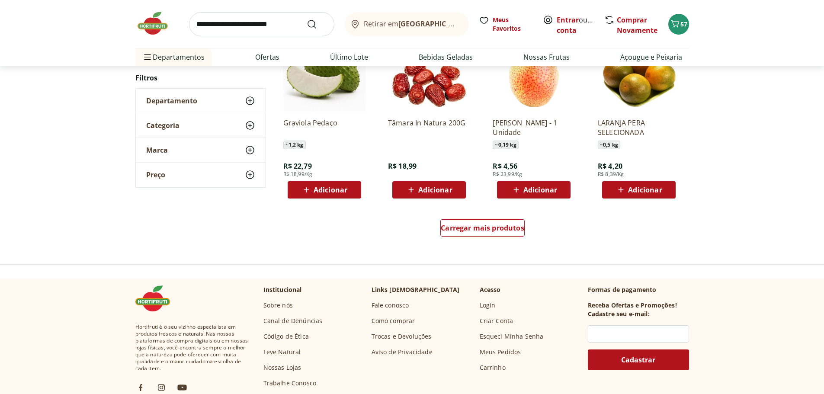
scroll to position [4454, 0]
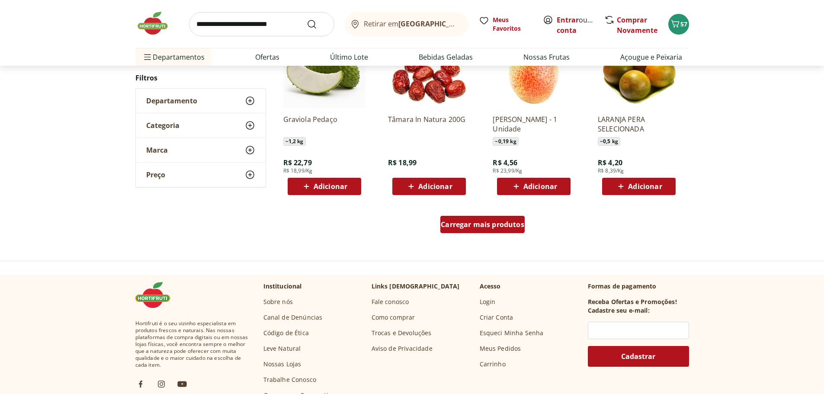
click at [493, 224] on span "Carregar mais produtos" at bounding box center [482, 224] width 83 height 7
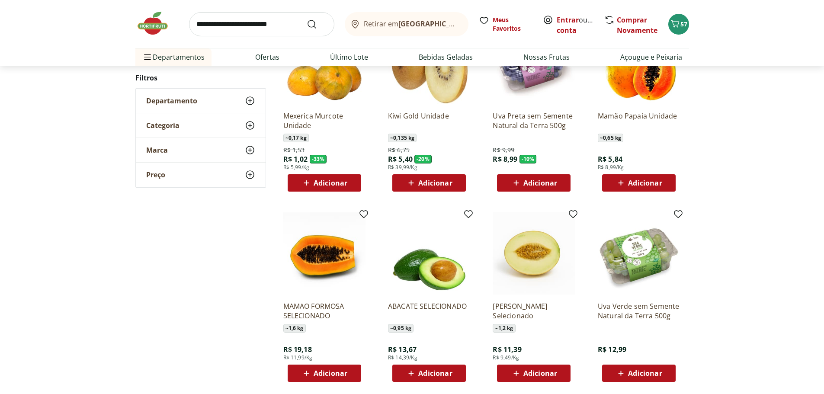
scroll to position [0, 0]
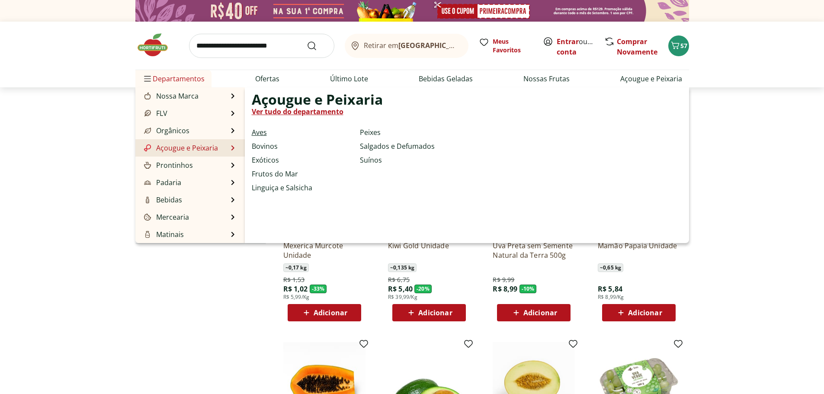
click at [259, 131] on link "Aves" at bounding box center [259, 132] width 15 height 10
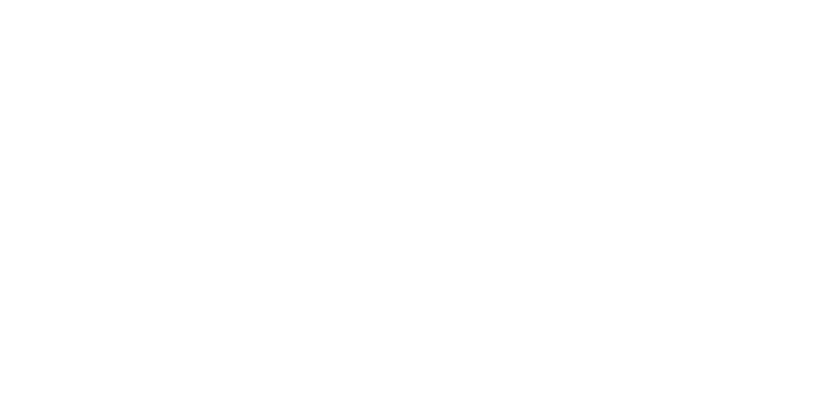
select select "**********"
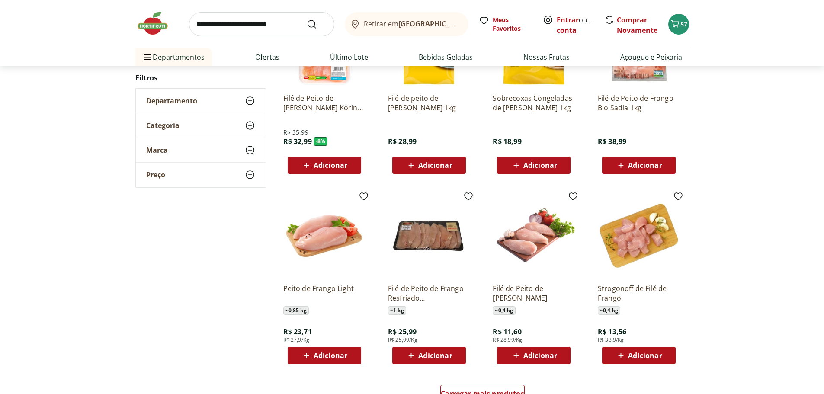
scroll to position [389, 0]
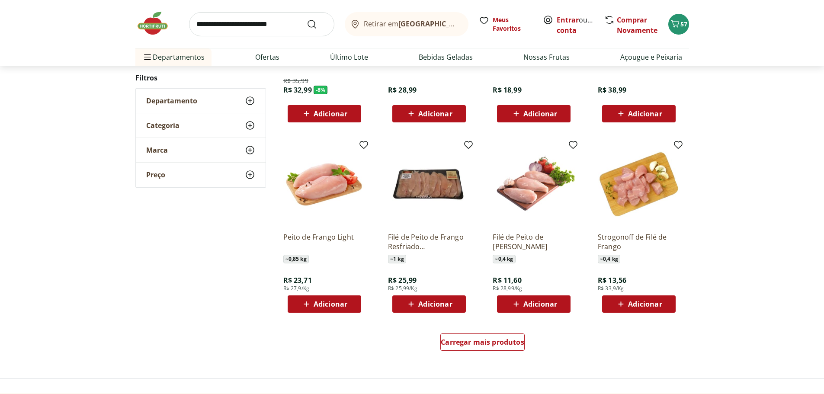
click at [435, 301] on span "Adicionar" at bounding box center [435, 304] width 34 height 7
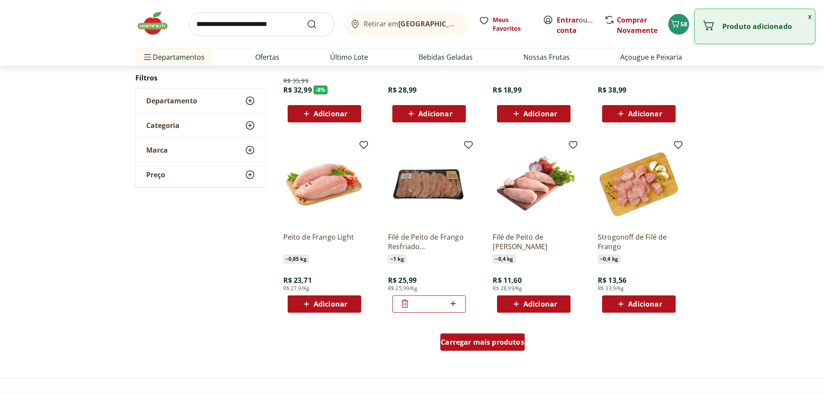
click at [486, 344] on span "Carregar mais produtos" at bounding box center [482, 342] width 83 height 7
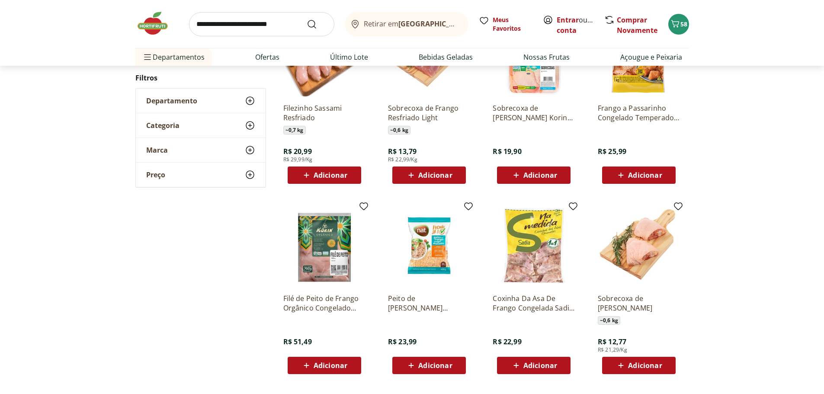
scroll to position [995, 0]
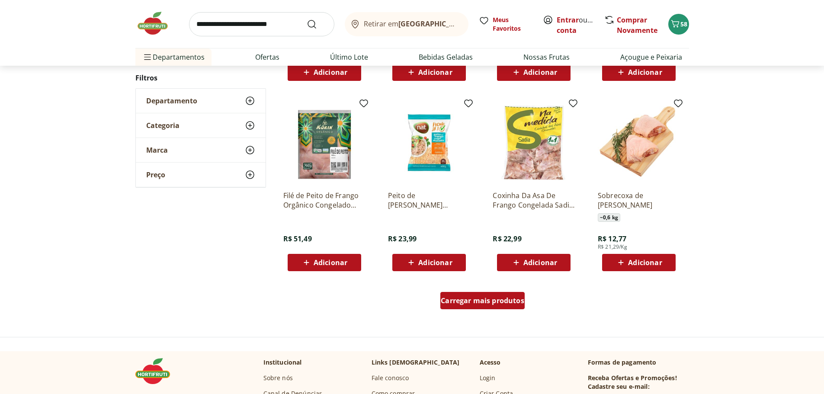
click at [493, 298] on span "Carregar mais produtos" at bounding box center [482, 300] width 83 height 7
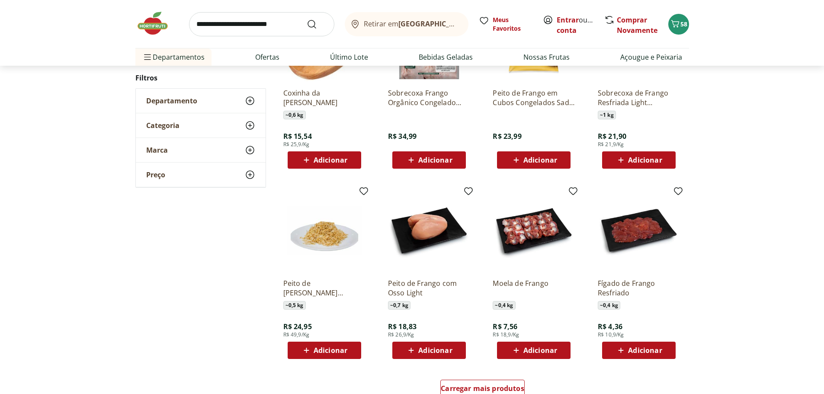
scroll to position [1600, 0]
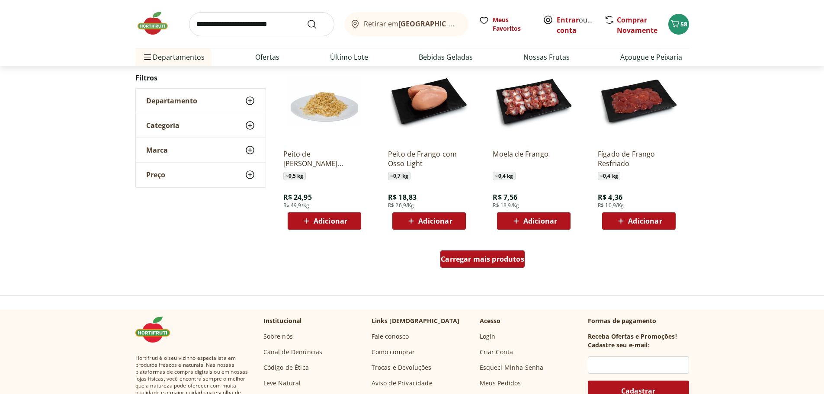
click at [485, 260] on span "Carregar mais produtos" at bounding box center [482, 259] width 83 height 7
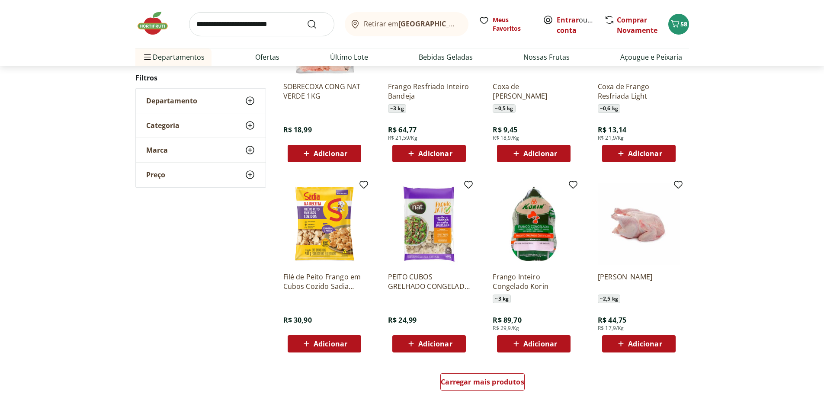
scroll to position [2032, 0]
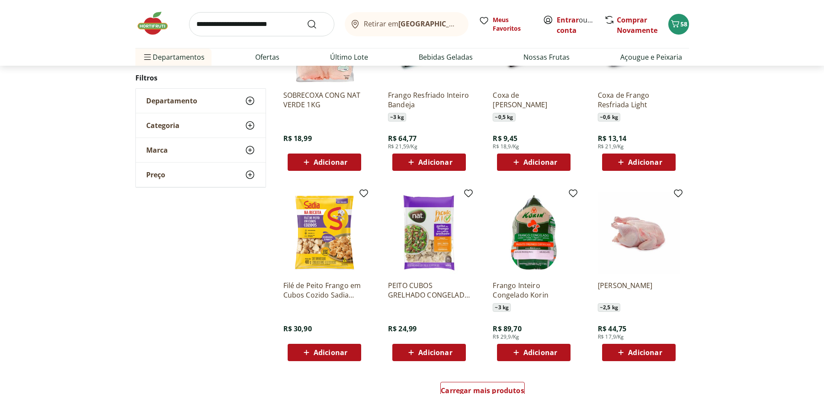
click at [435, 161] on span "Adicionar" at bounding box center [435, 162] width 34 height 7
click at [405, 161] on icon at bounding box center [405, 162] width 10 height 10
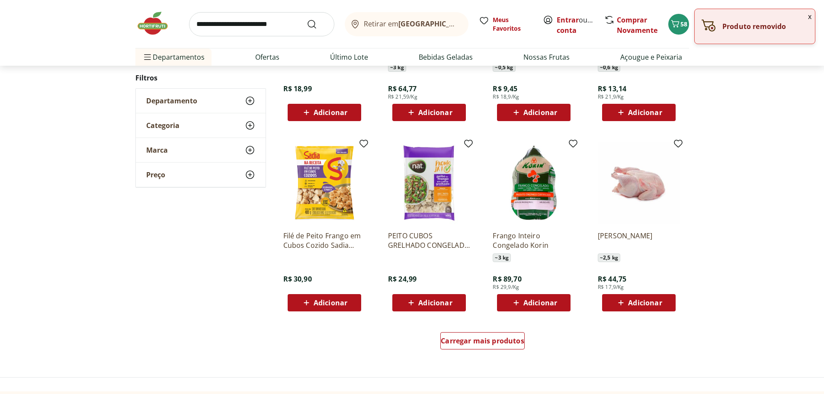
scroll to position [2162, 0]
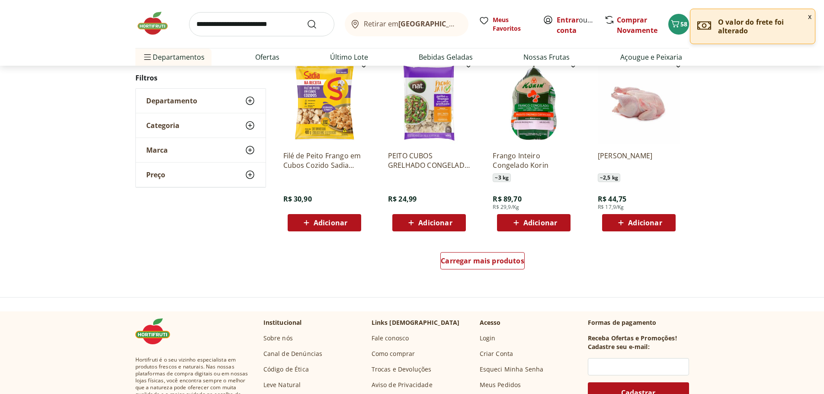
click at [643, 221] on span "Adicionar" at bounding box center [645, 222] width 34 height 7
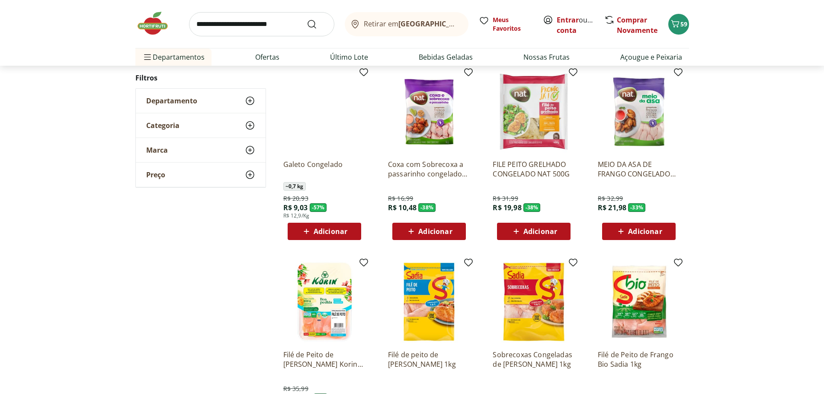
scroll to position [0, 0]
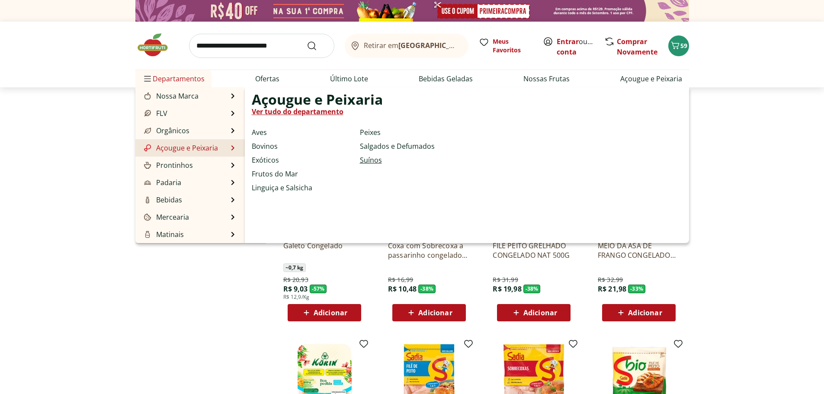
click at [370, 160] on link "Suínos" at bounding box center [371, 160] width 22 height 10
select select "**********"
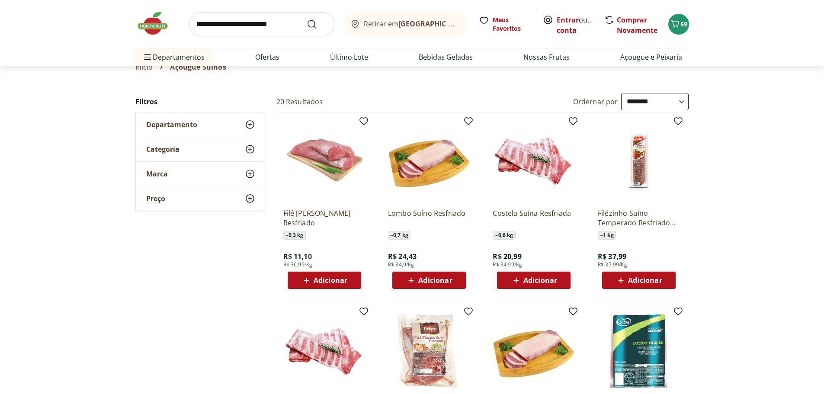
scroll to position [86, 0]
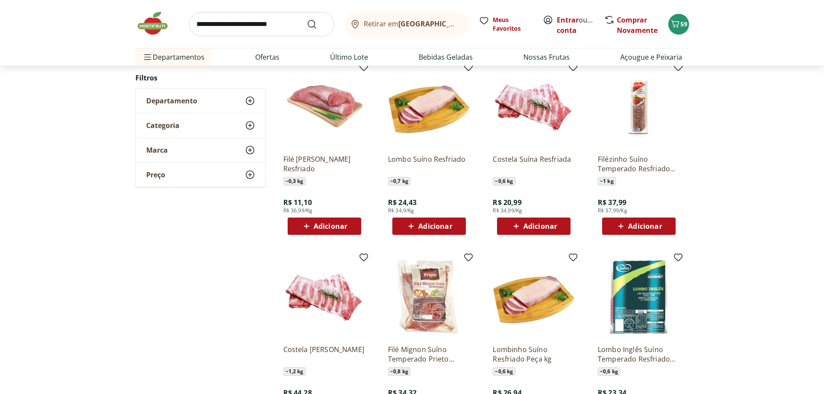
click at [440, 224] on span "Adicionar" at bounding box center [435, 226] width 34 height 7
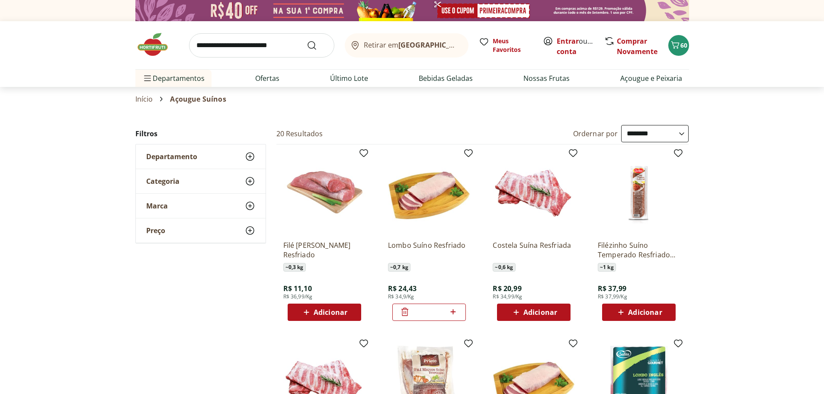
scroll to position [0, 0]
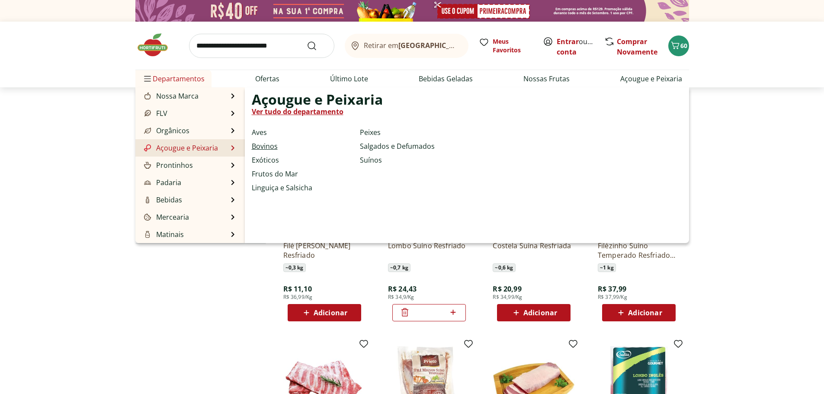
click at [270, 145] on link "Bovinos" at bounding box center [265, 146] width 26 height 10
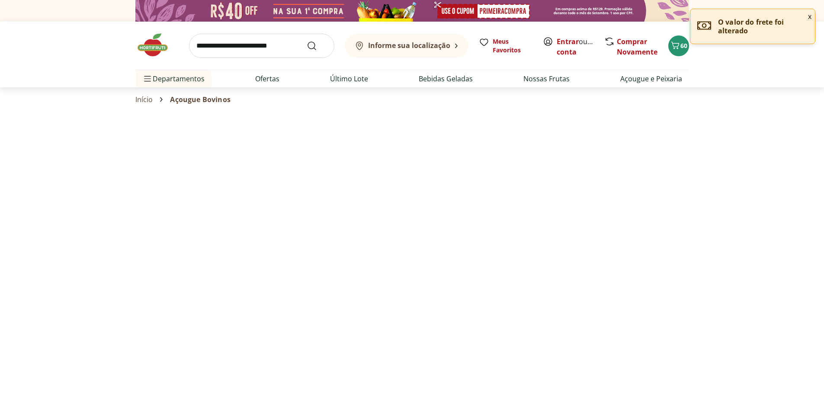
select select "**********"
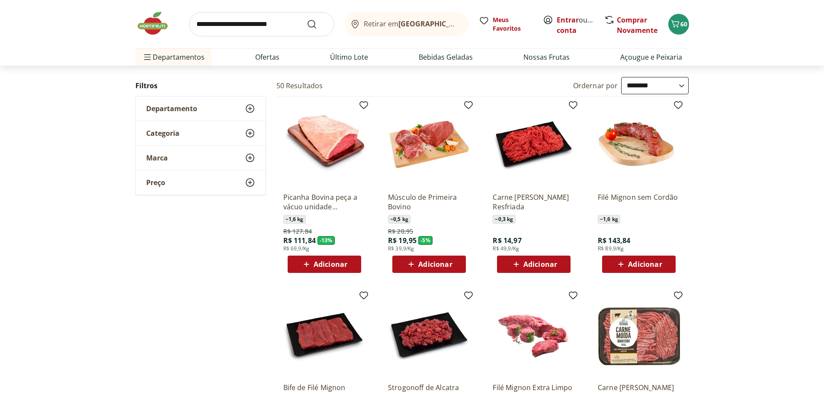
scroll to position [43, 0]
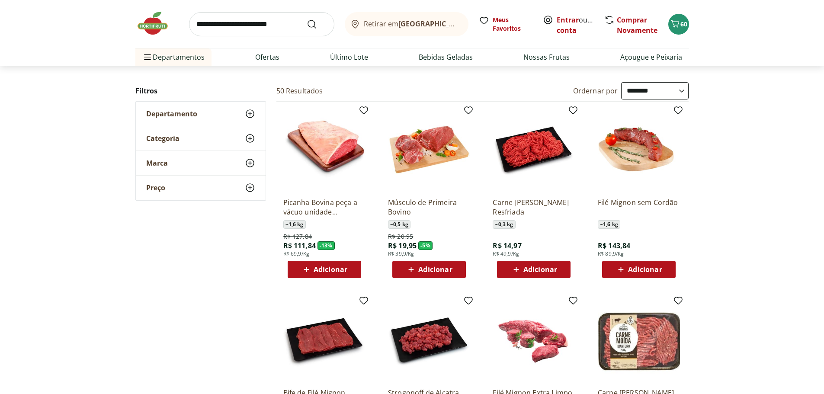
click at [528, 268] on span "Adicionar" at bounding box center [540, 269] width 34 height 7
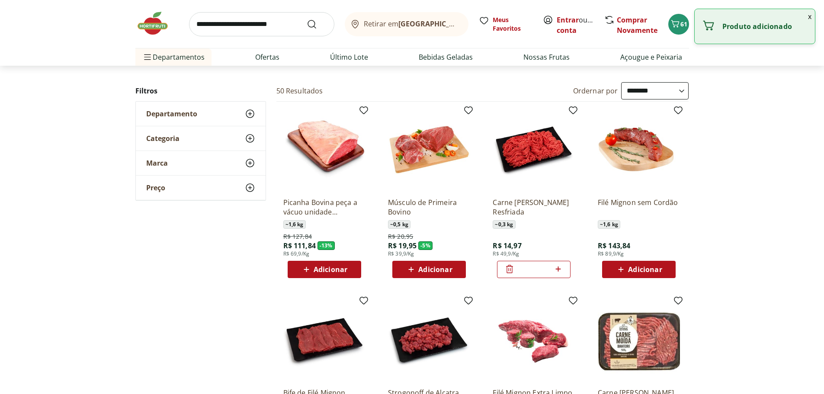
click at [559, 269] on icon at bounding box center [558, 269] width 11 height 10
type input "*"
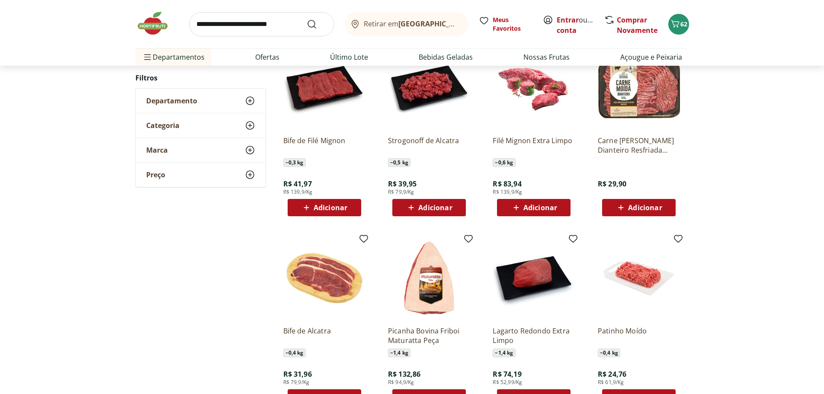
scroll to position [303, 0]
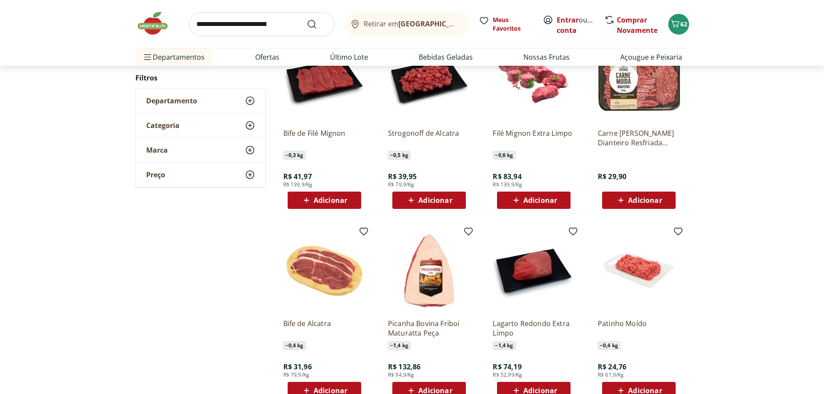
click at [430, 201] on span "Adicionar" at bounding box center [435, 200] width 34 height 7
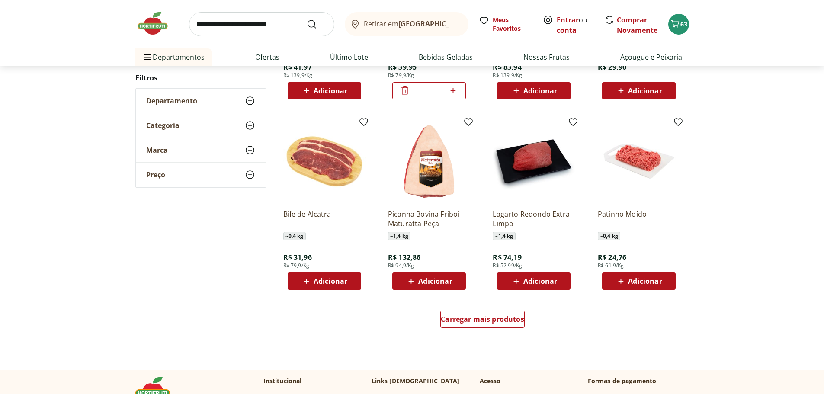
scroll to position [432, 0]
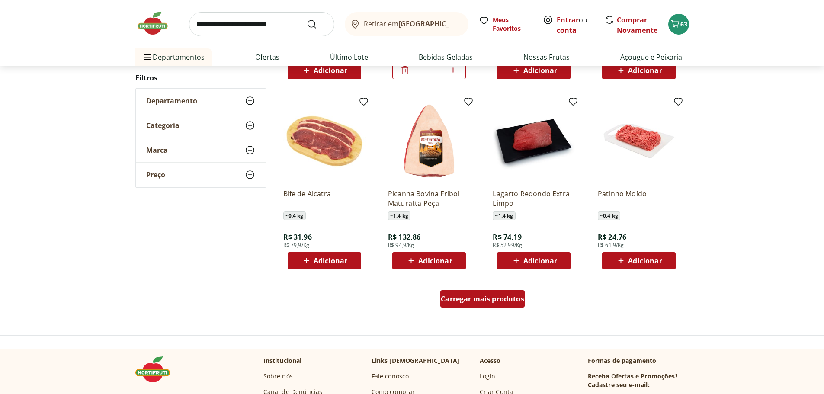
click at [492, 295] on span "Carregar mais produtos" at bounding box center [482, 298] width 83 height 7
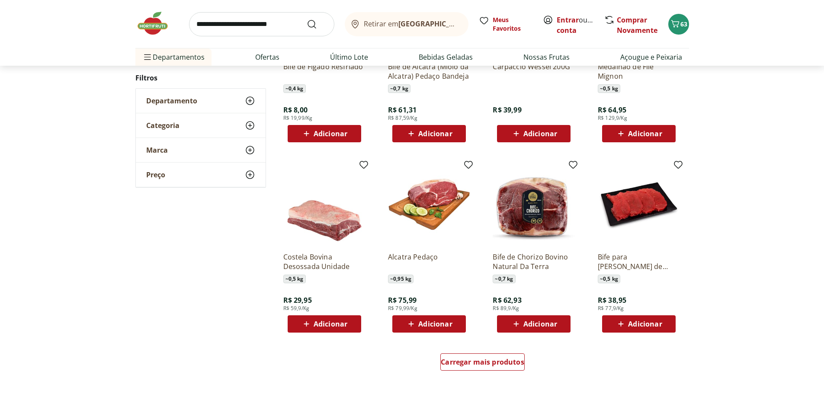
scroll to position [951, 0]
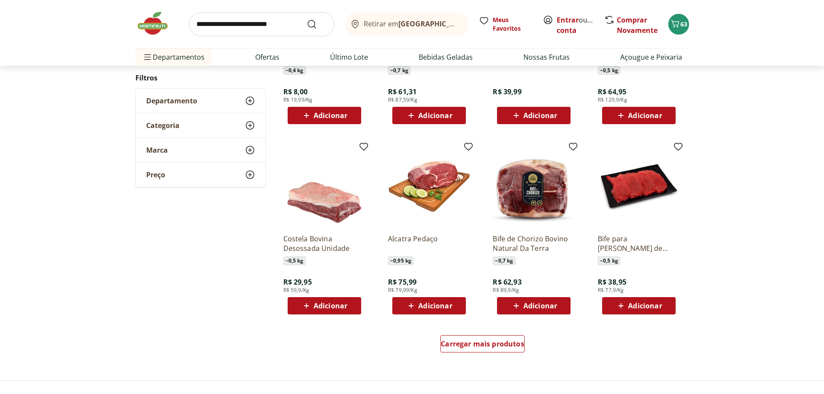
click at [638, 303] on span "Adicionar" at bounding box center [645, 305] width 34 height 7
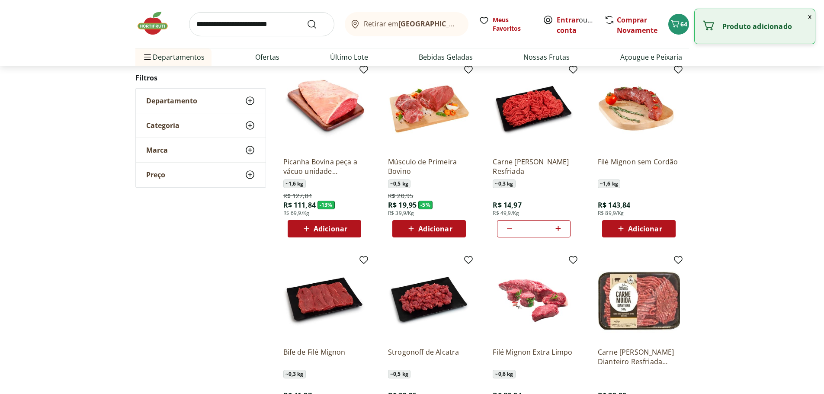
scroll to position [0, 0]
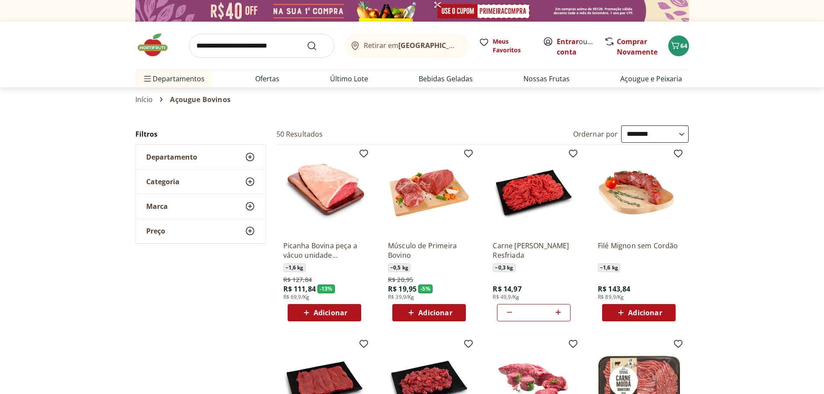
click at [253, 42] on input "search" at bounding box center [261, 46] width 145 height 24
type input "******"
click at [307, 41] on button "Submit Search" at bounding box center [317, 46] width 21 height 10
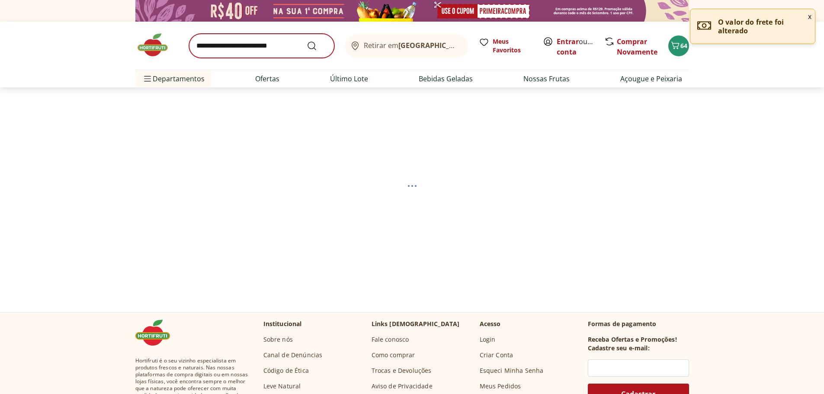
select select "**********"
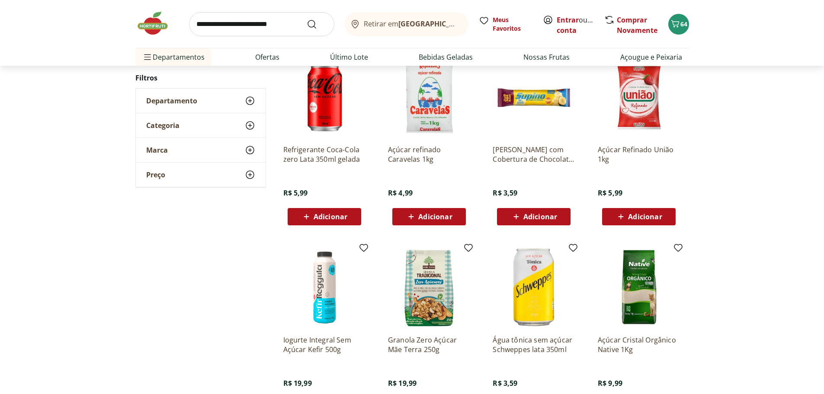
scroll to position [346, 0]
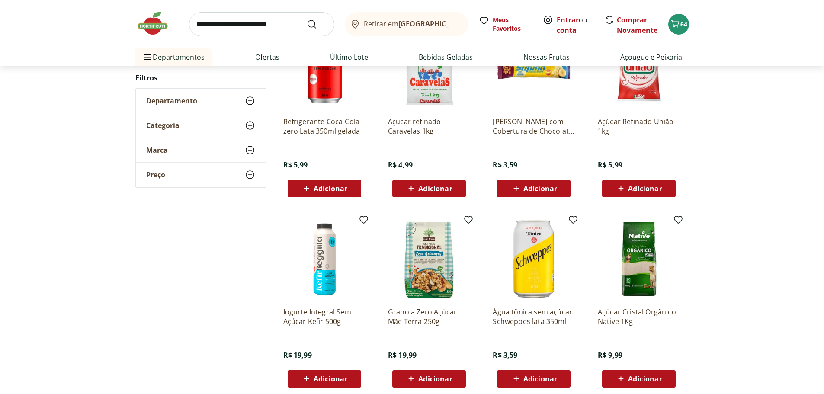
click at [635, 189] on span "Adicionar" at bounding box center [645, 188] width 34 height 7
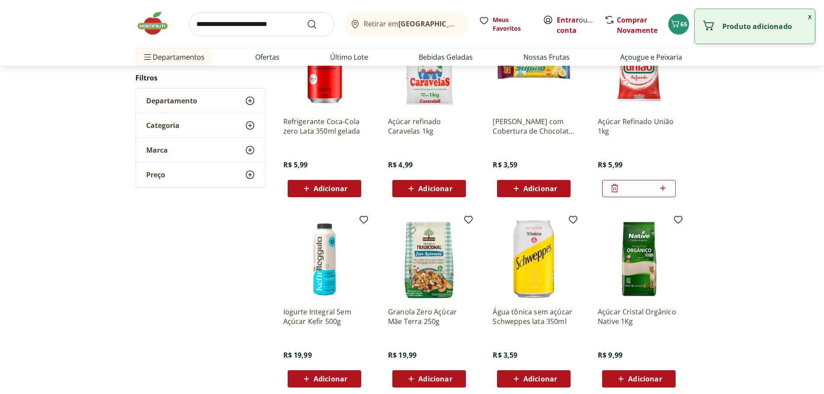
click at [269, 21] on input "search" at bounding box center [261, 24] width 145 height 24
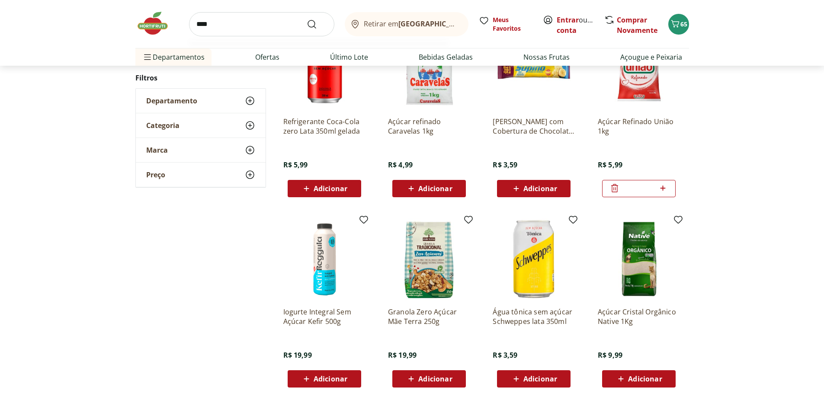
type input "****"
click at [307, 19] on button "Submit Search" at bounding box center [317, 24] width 21 height 10
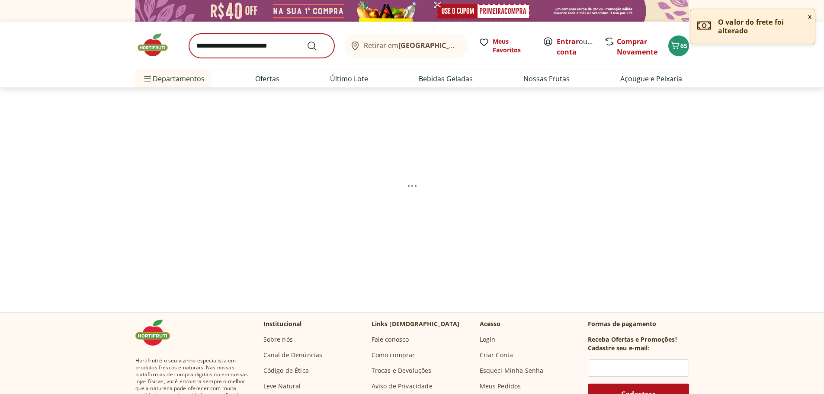
select select "**********"
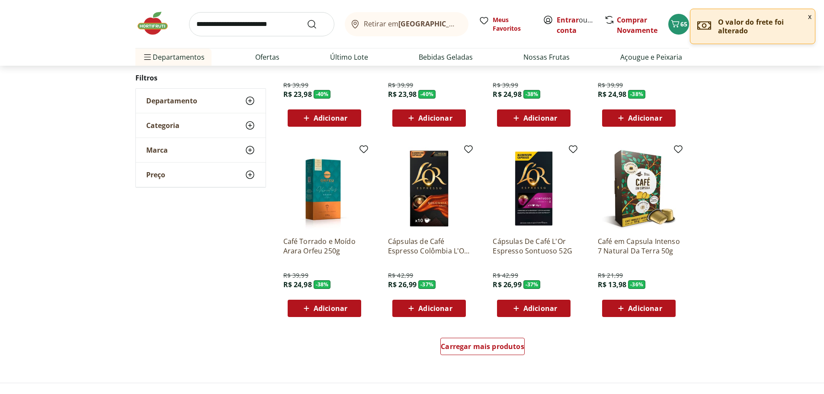
scroll to position [476, 0]
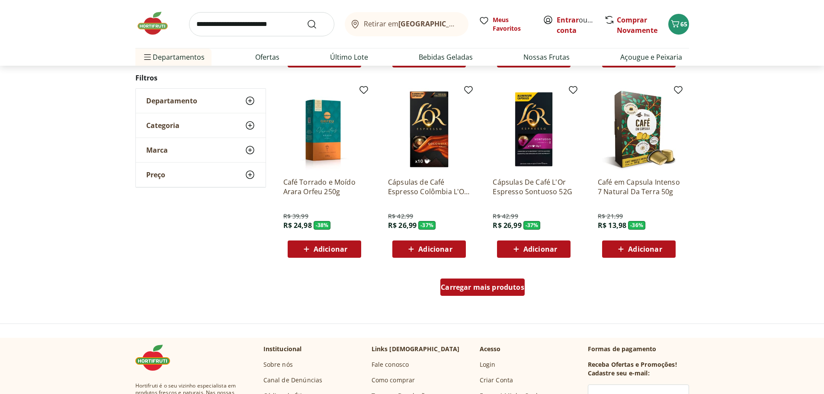
click at [489, 284] on span "Carregar mais produtos" at bounding box center [482, 287] width 83 height 7
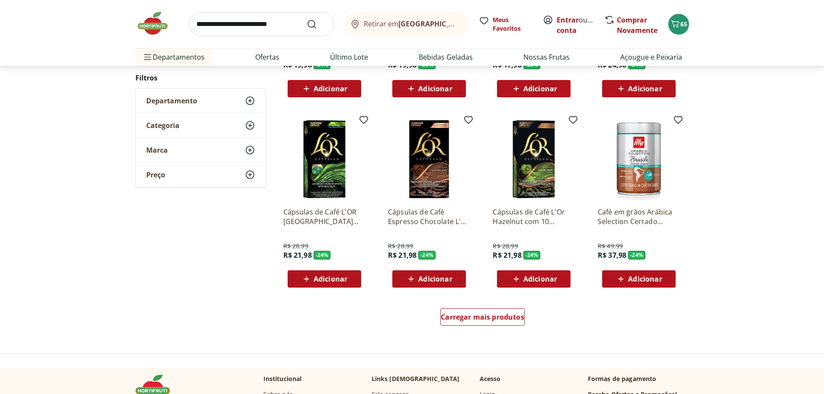
scroll to position [1124, 0]
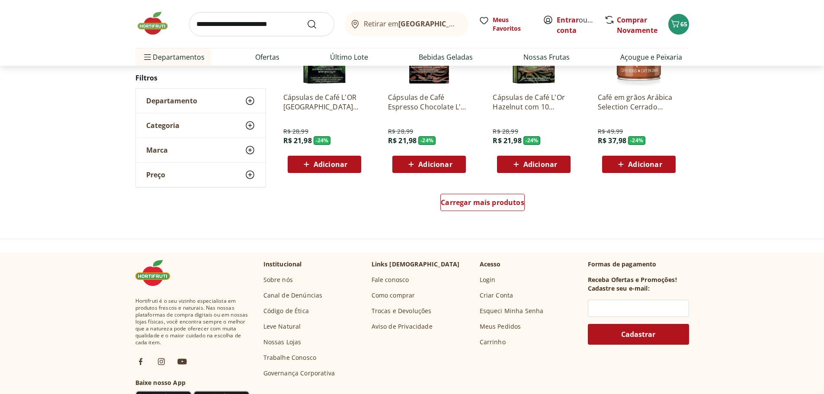
click at [259, 19] on input "search" at bounding box center [261, 24] width 145 height 24
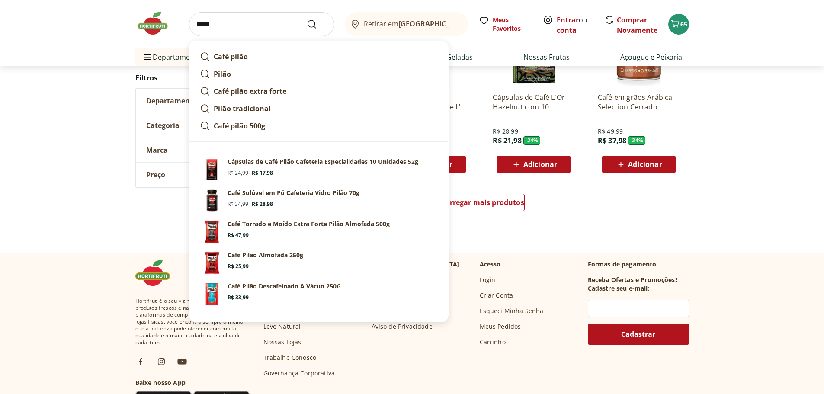
type input "*****"
click at [307, 19] on button "Submit Search" at bounding box center [317, 24] width 21 height 10
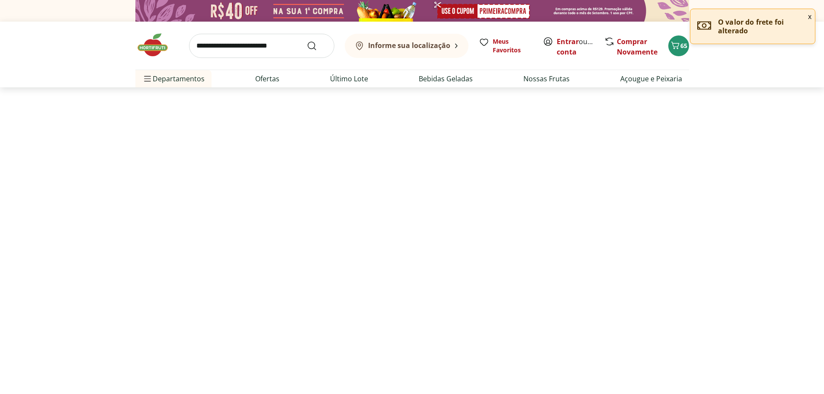
select select "**********"
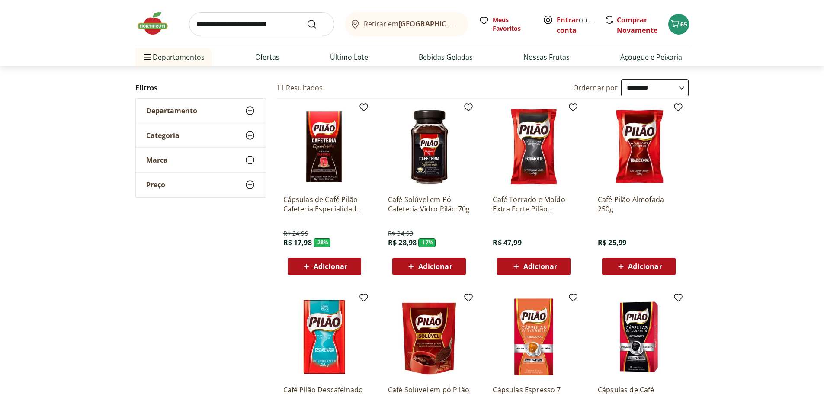
scroll to position [86, 0]
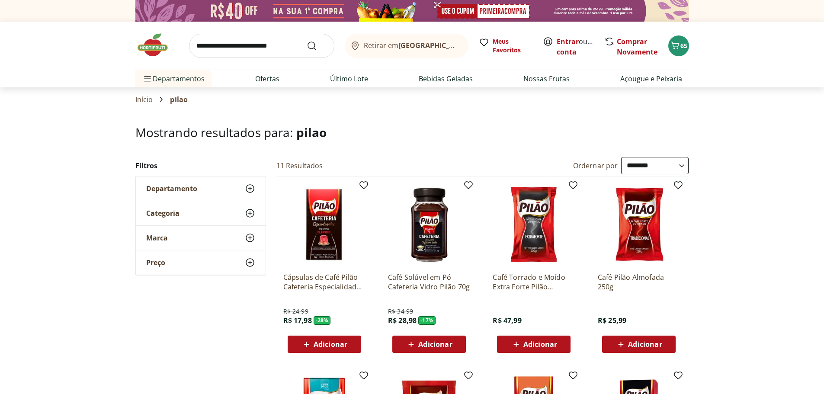
select select "**********"
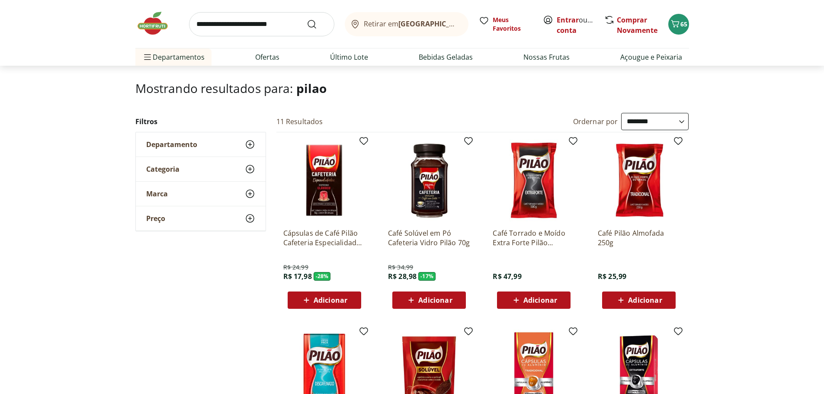
scroll to position [43, 0]
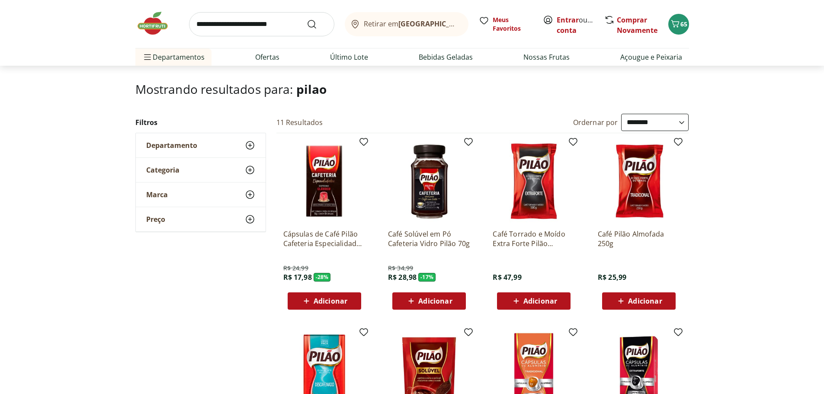
click at [638, 299] on span "Adicionar" at bounding box center [645, 301] width 34 height 7
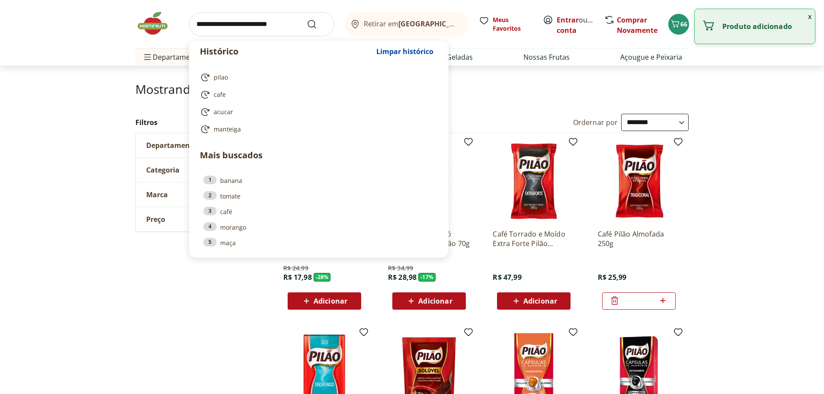
click at [253, 21] on input "search" at bounding box center [261, 24] width 145 height 24
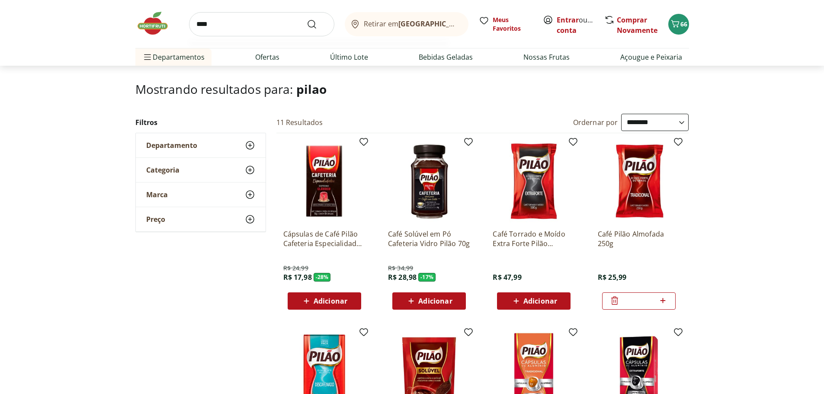
type input "*****"
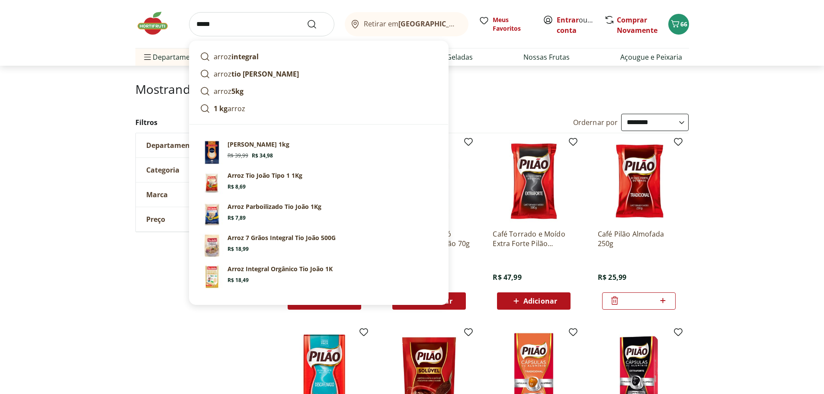
click button "Submit Search" at bounding box center [317, 24] width 21 height 10
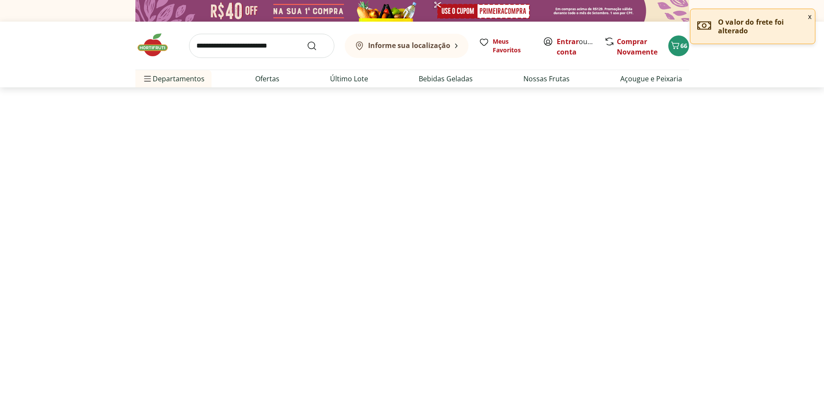
select select "**********"
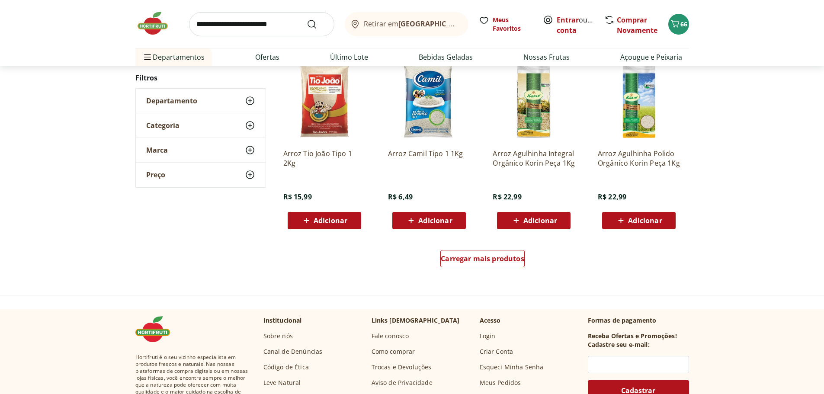
scroll to position [519, 0]
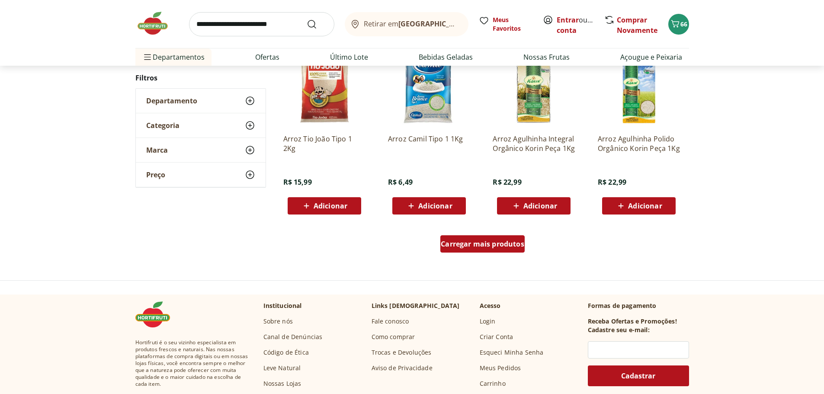
click at [495, 242] on span "Carregar mais produtos" at bounding box center [482, 243] width 83 height 7
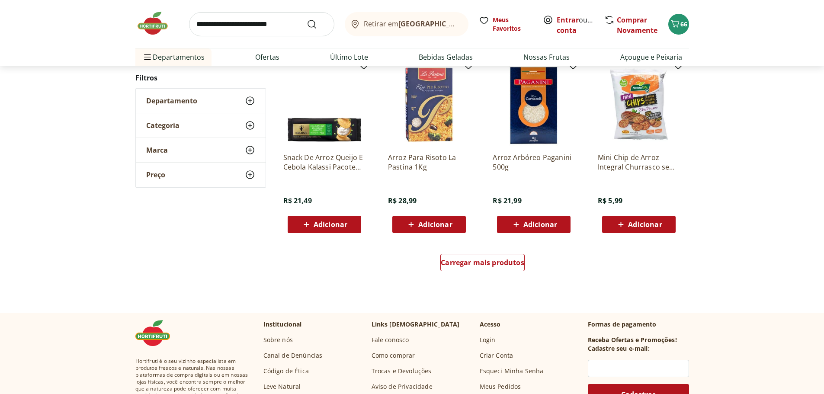
scroll to position [1124, 0]
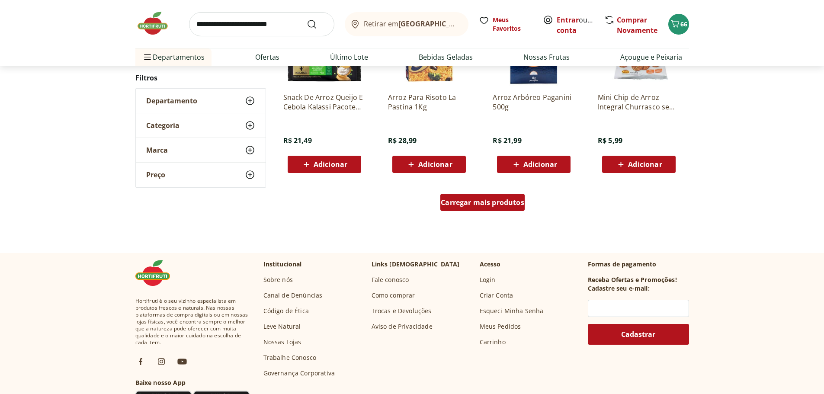
click at [494, 203] on span "Carregar mais produtos" at bounding box center [482, 202] width 83 height 7
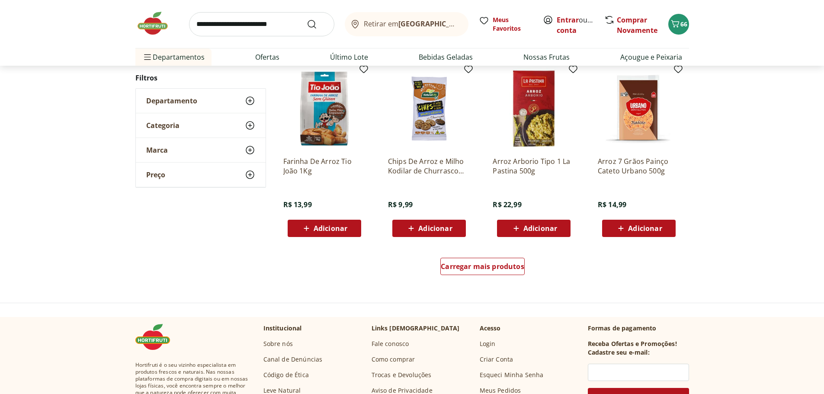
scroll to position [1686, 0]
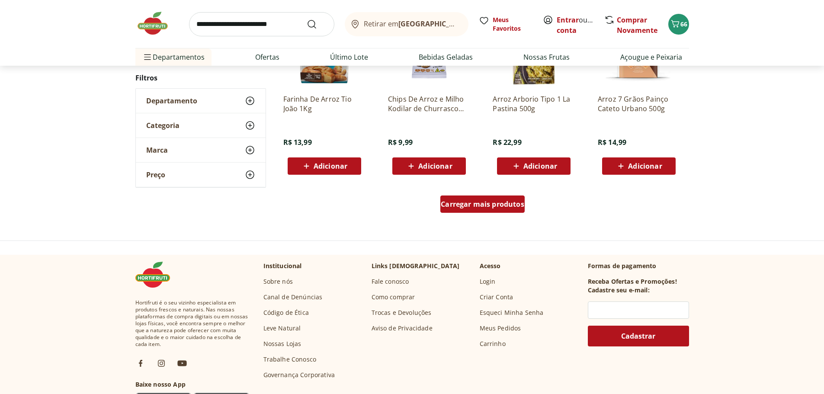
click at [490, 205] on span "Carregar mais produtos" at bounding box center [482, 204] width 83 height 7
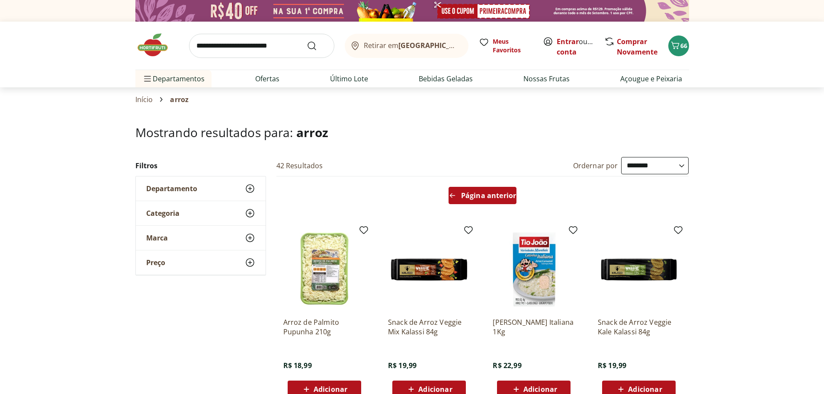
drag, startPoint x: 494, startPoint y: 191, endPoint x: 508, endPoint y: 192, distance: 14.3
click at [494, 192] on span "Página anterior" at bounding box center [488, 195] width 55 height 7
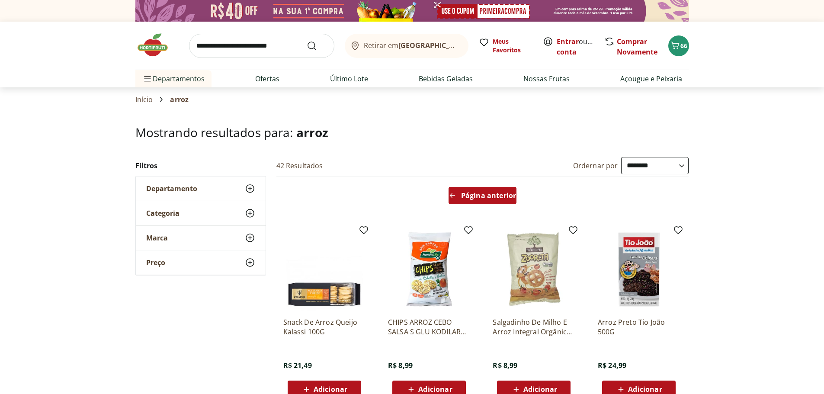
click at [479, 195] on span "Página anterior" at bounding box center [488, 195] width 55 height 7
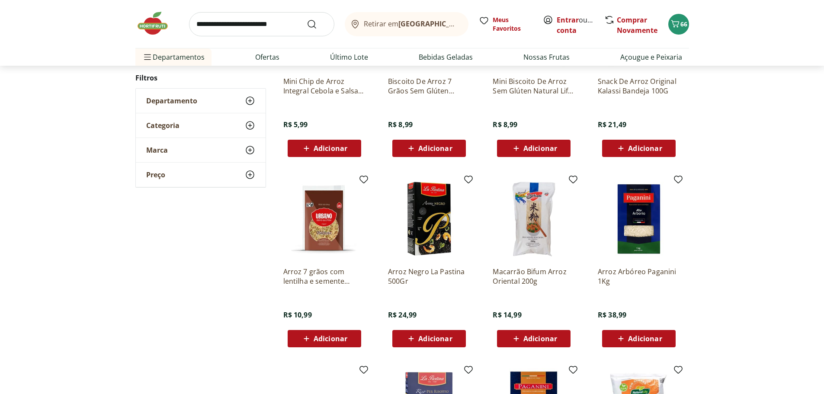
scroll to position [86, 0]
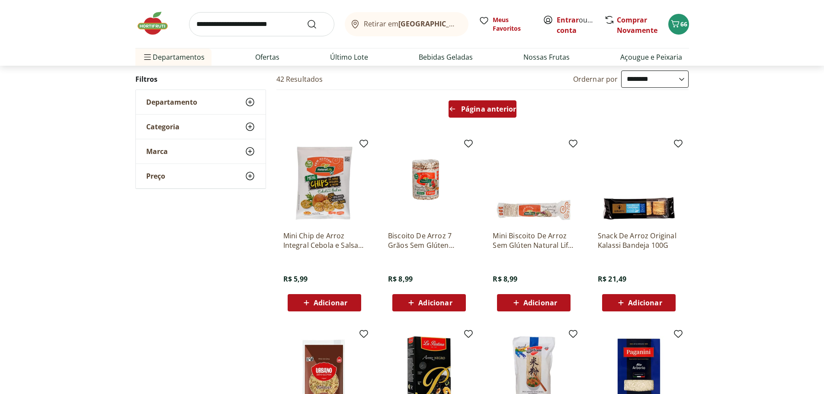
click at [471, 106] on span "Página anterior" at bounding box center [488, 109] width 55 height 7
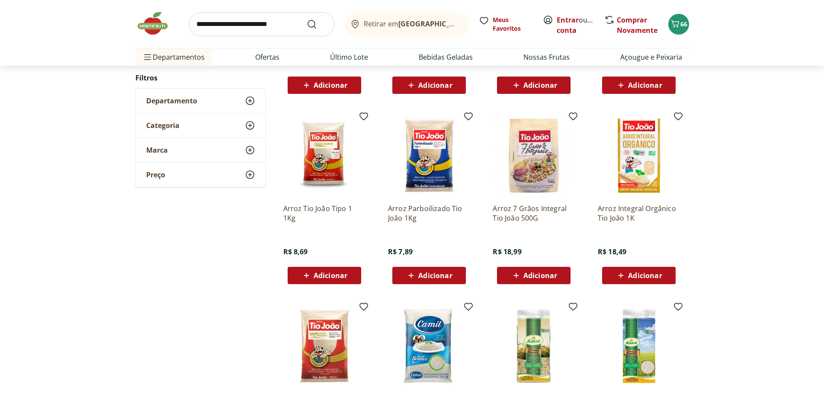
scroll to position [259, 0]
click at [326, 275] on span "Adicionar" at bounding box center [331, 275] width 34 height 7
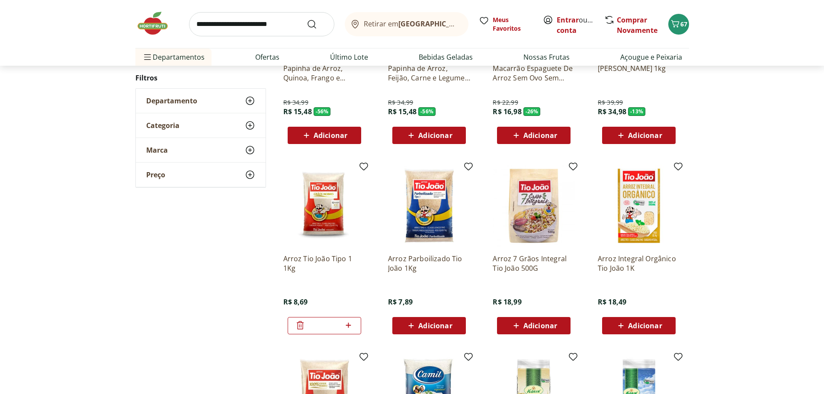
scroll to position [216, 0]
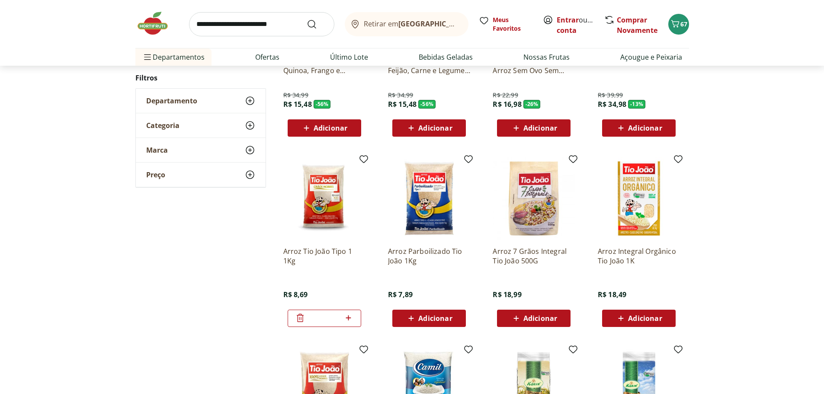
click at [350, 317] on icon at bounding box center [348, 318] width 11 height 10
type input "*"
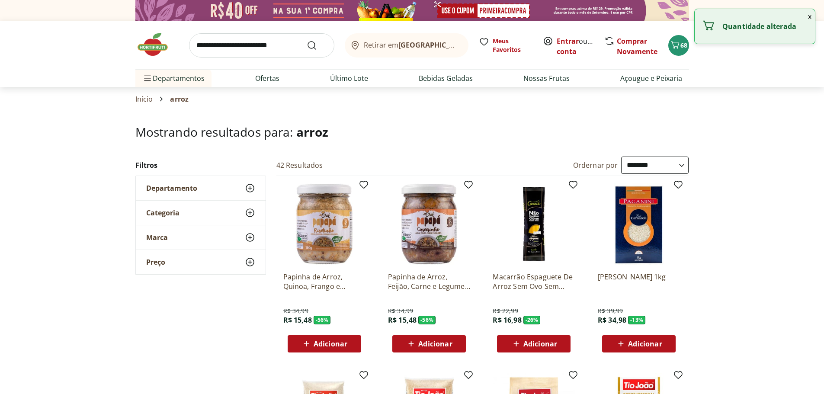
scroll to position [0, 0]
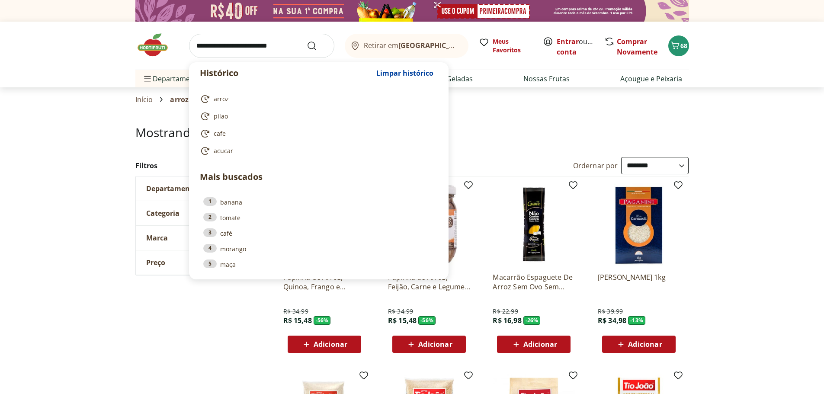
click at [250, 45] on input "search" at bounding box center [261, 46] width 145 height 24
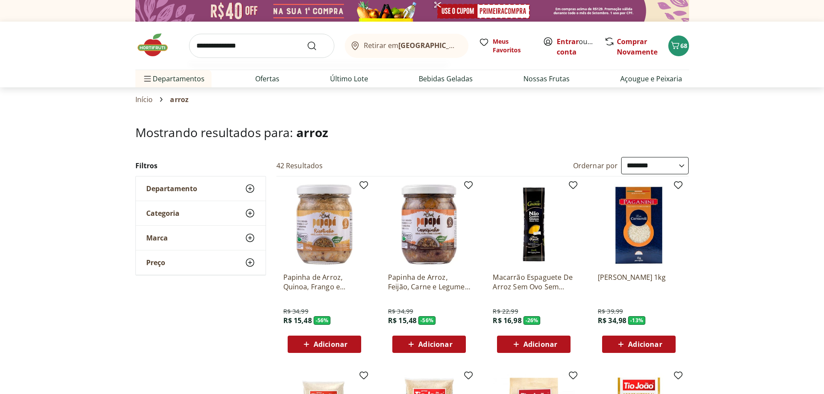
type input "**********"
click at [307, 41] on button "Submit Search" at bounding box center [317, 46] width 21 height 10
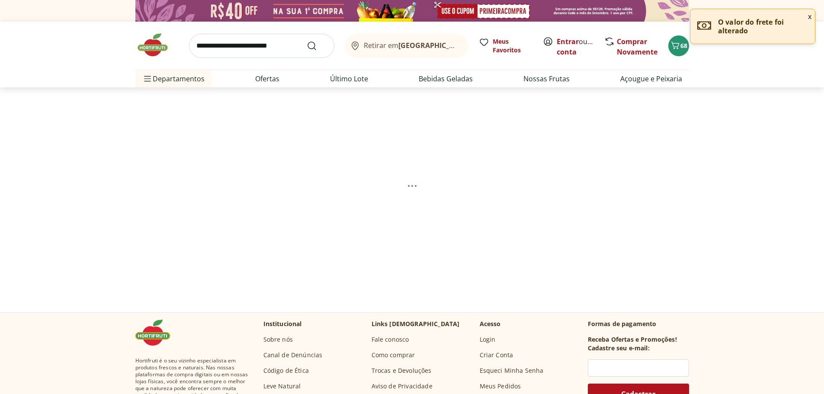
select select "**********"
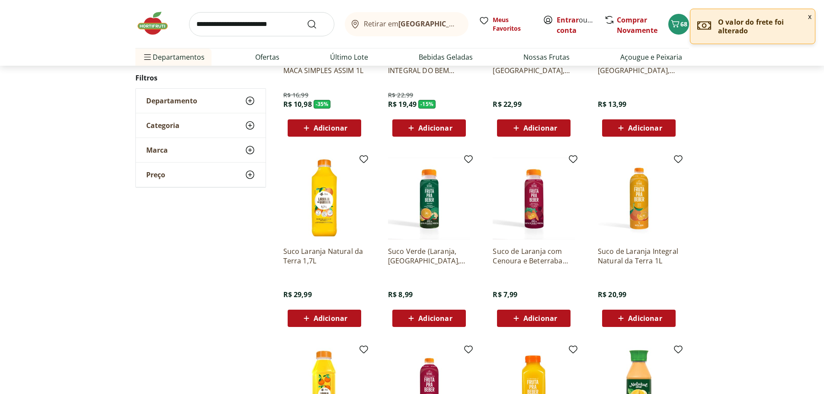
scroll to position [259, 0]
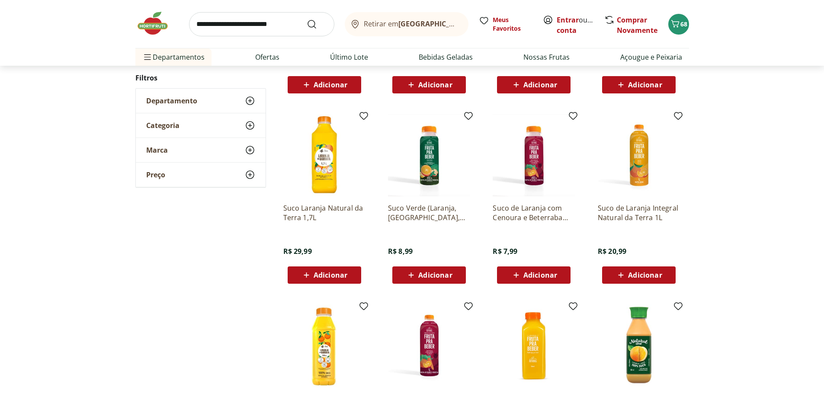
click at [327, 272] on span "Adicionar" at bounding box center [331, 275] width 34 height 7
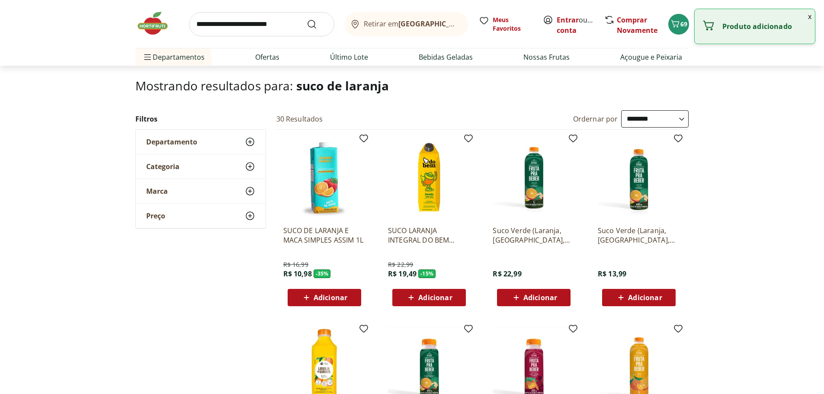
scroll to position [0, 0]
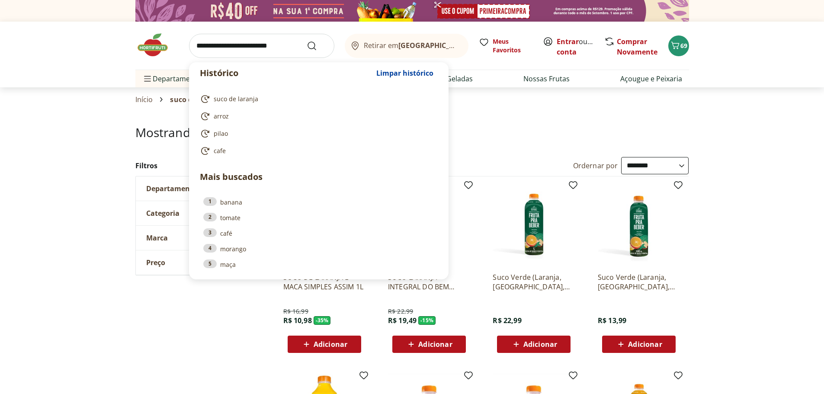
click at [246, 46] on input "search" at bounding box center [261, 46] width 145 height 24
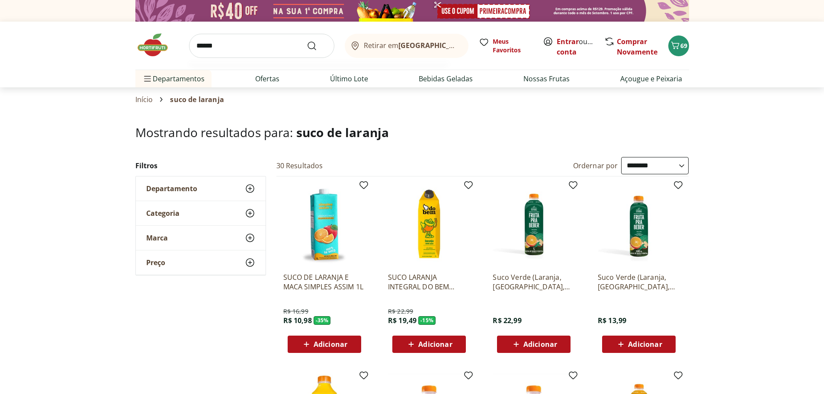
type input "*******"
click button "Submit Search" at bounding box center [317, 46] width 21 height 10
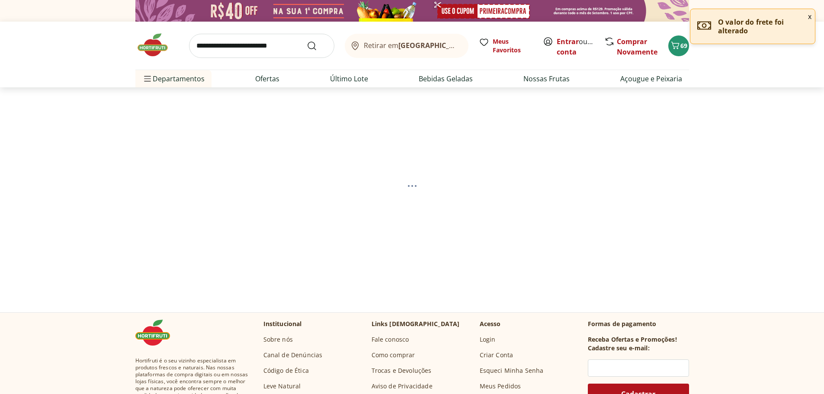
select select "**********"
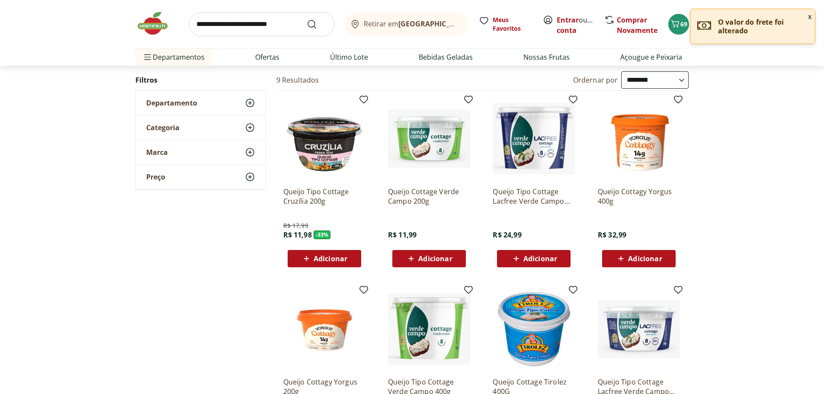
scroll to position [86, 0]
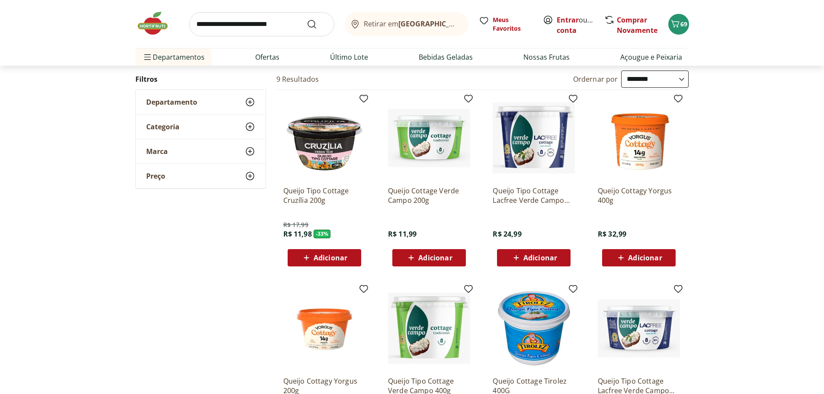
click at [536, 259] on span "Adicionar" at bounding box center [540, 257] width 34 height 7
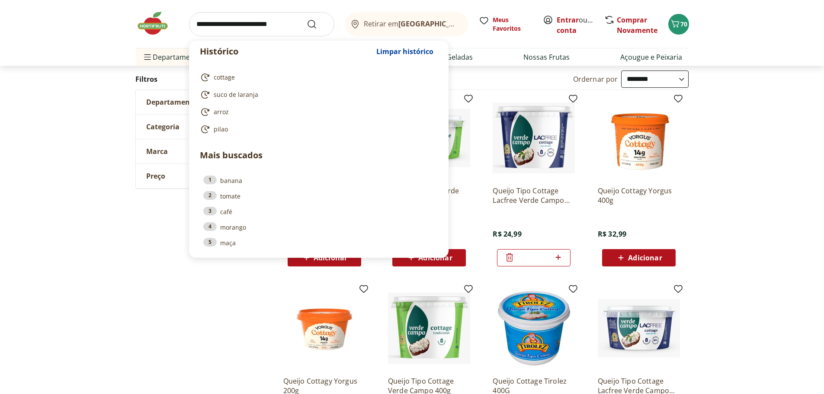
click at [272, 28] on input "search" at bounding box center [261, 24] width 145 height 24
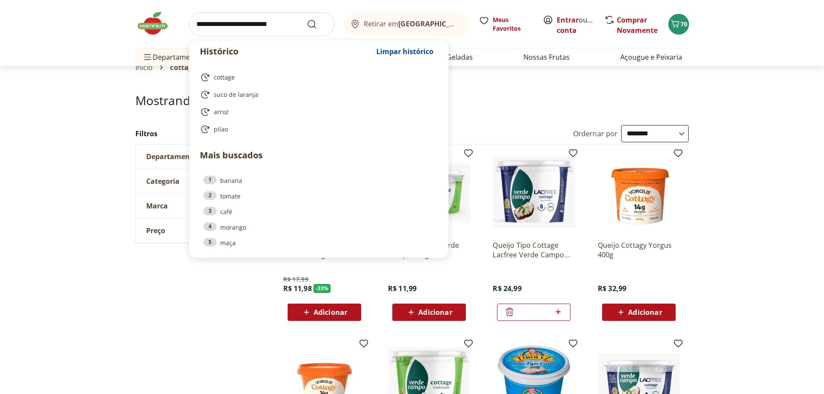
scroll to position [0, 0]
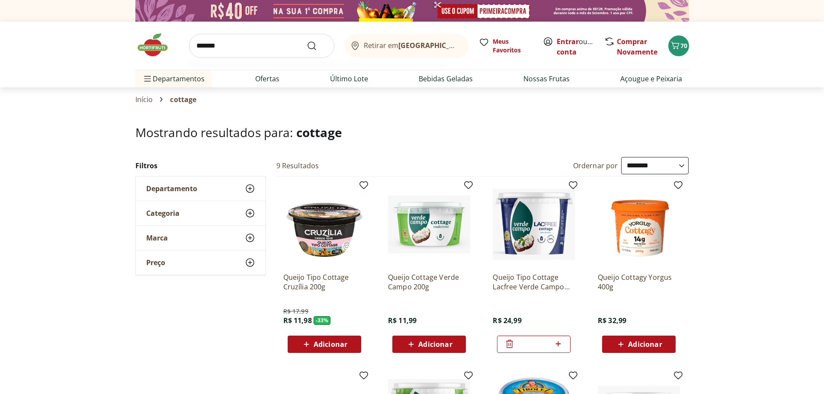
type input "********"
click button "Submit Search" at bounding box center [317, 46] width 21 height 10
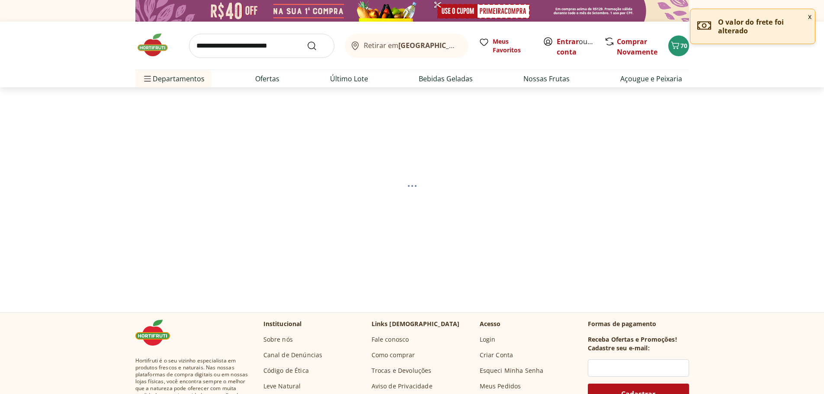
select select "**********"
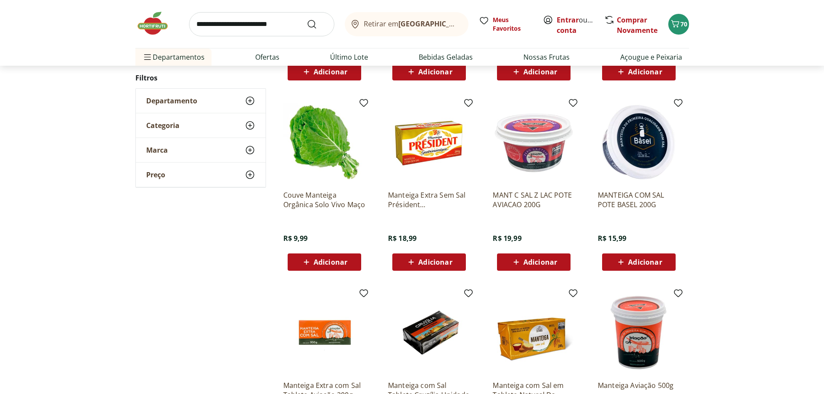
scroll to position [303, 0]
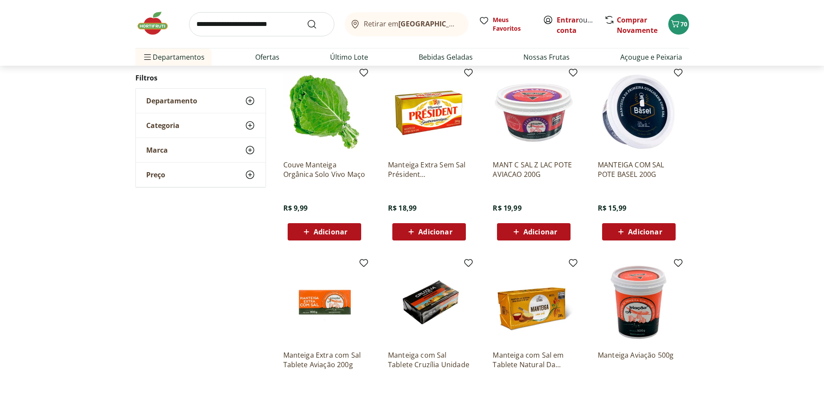
click at [643, 228] on span "Adicionar" at bounding box center [645, 231] width 34 height 7
click at [662, 231] on icon at bounding box center [662, 231] width 5 height 5
type input "*"
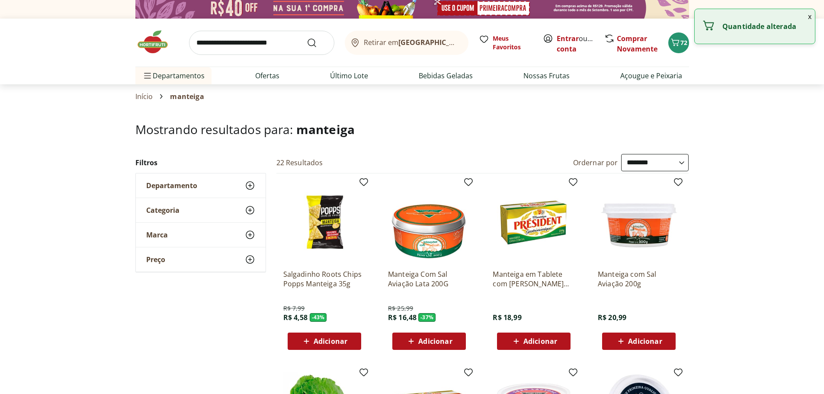
scroll to position [0, 0]
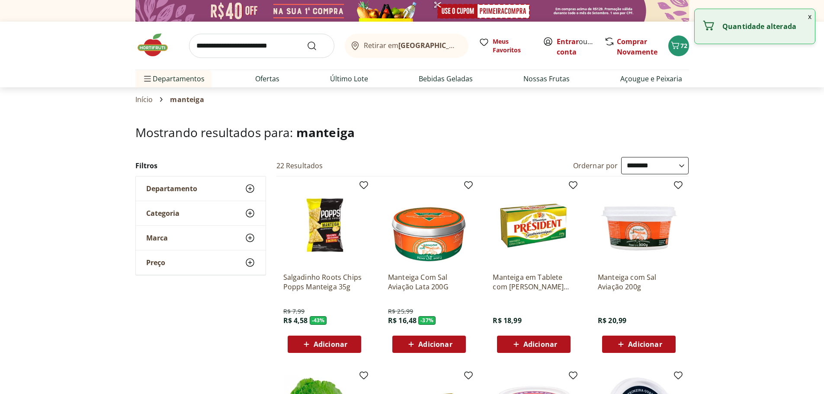
click at [262, 48] on input "search" at bounding box center [261, 46] width 145 height 24
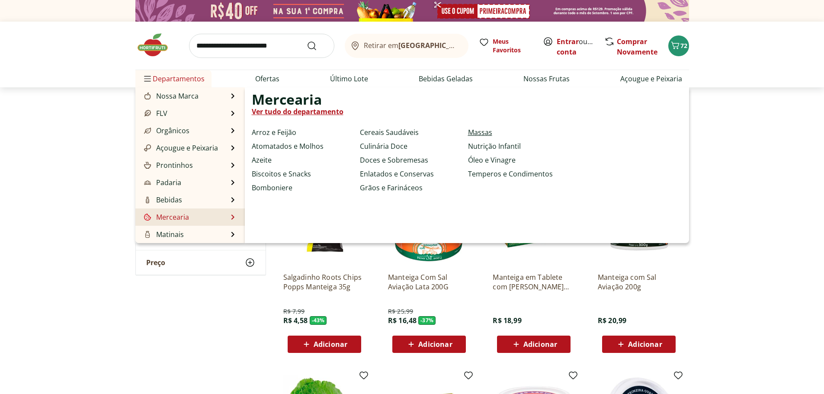
click at [482, 131] on link "Massas" at bounding box center [480, 132] width 24 height 10
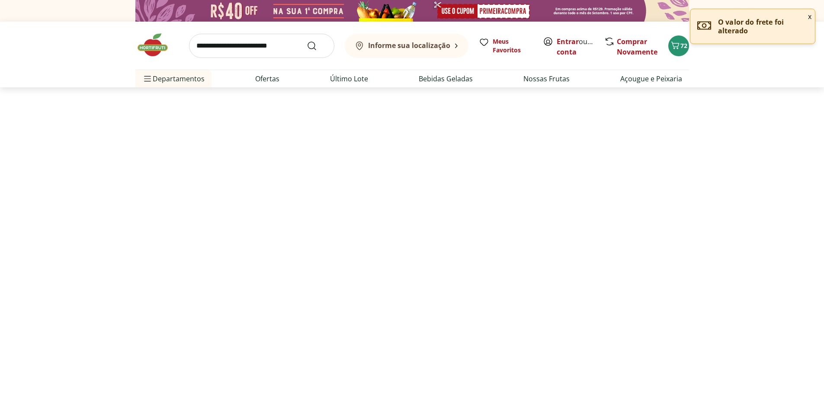
select select "**********"
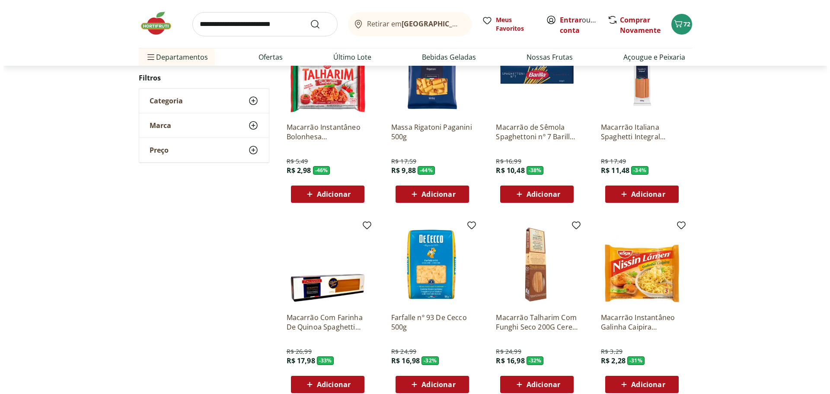
scroll to position [43, 0]
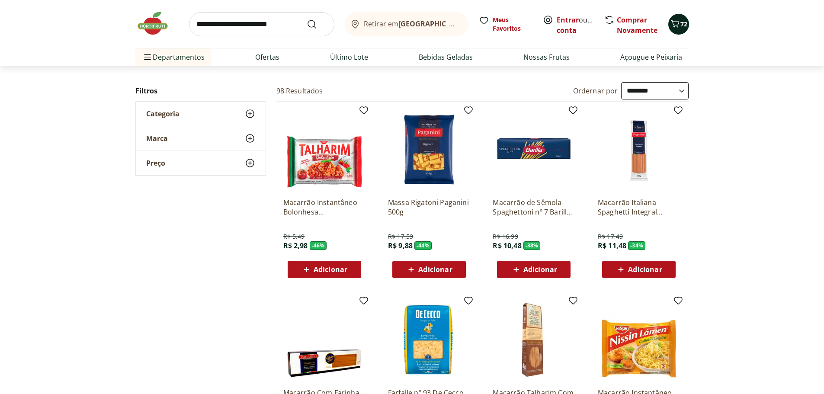
click at [680, 24] on span "72" at bounding box center [683, 24] width 7 height 8
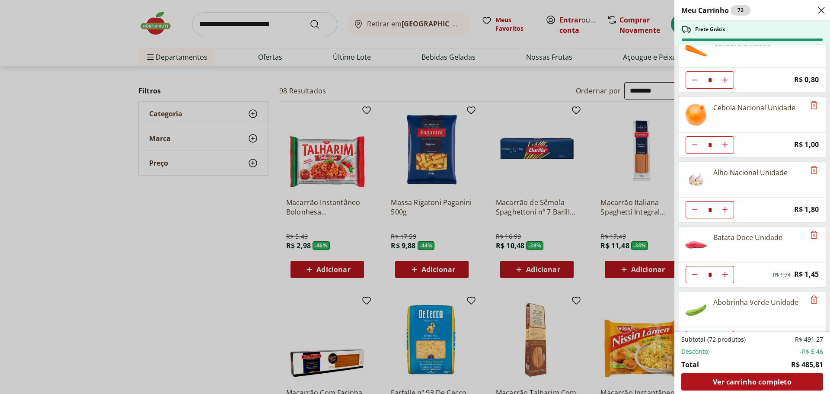
scroll to position [259, 0]
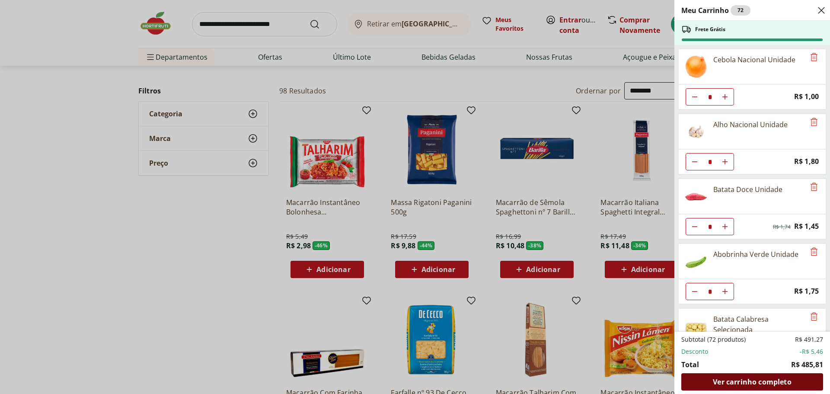
click at [752, 383] on span "Ver carrinho completo" at bounding box center [752, 381] width 78 height 7
